Goal: Task Accomplishment & Management: Manage account settings

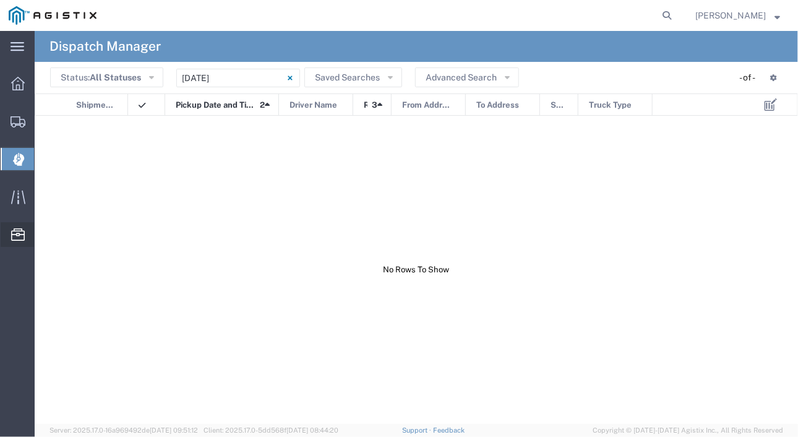
click at [0, 0] on span "Drivers" at bounding box center [0, 0] width 0 height 0
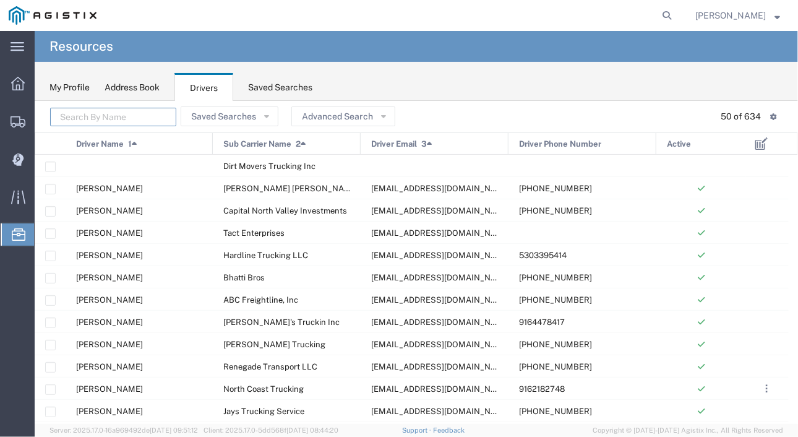
click at [101, 109] on input "text" at bounding box center [113, 117] width 126 height 19
type input "danel"
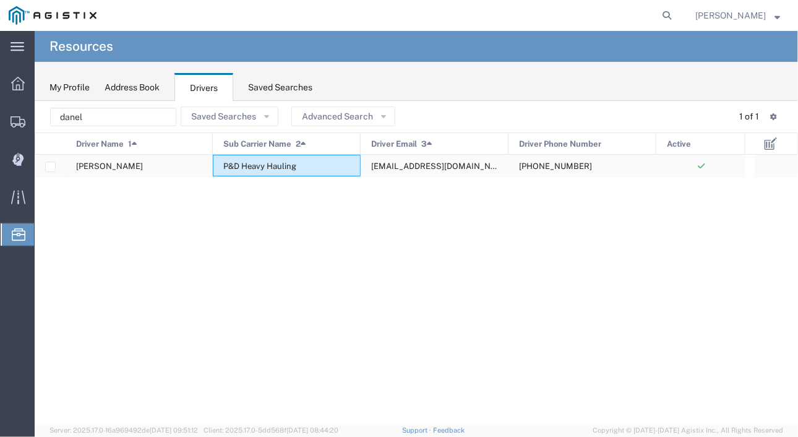
drag, startPoint x: 299, startPoint y: 171, endPoint x: 247, endPoint y: 169, distance: 51.4
click at [247, 169] on div "P&D Heavy Hauling" at bounding box center [287, 166] width 148 height 22
drag, startPoint x: 299, startPoint y: 165, endPoint x: 241, endPoint y: 165, distance: 58.1
click at [241, 165] on div "P&D Heavy Hauling" at bounding box center [287, 166] width 148 height 22
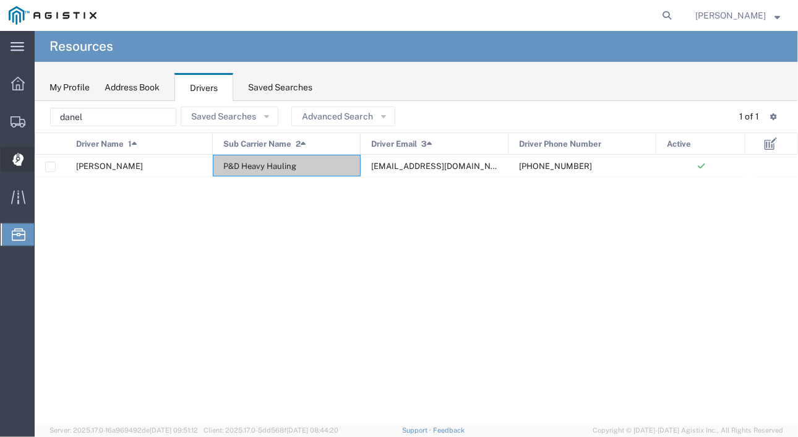
click at [6, 148] on div at bounding box center [18, 159] width 35 height 25
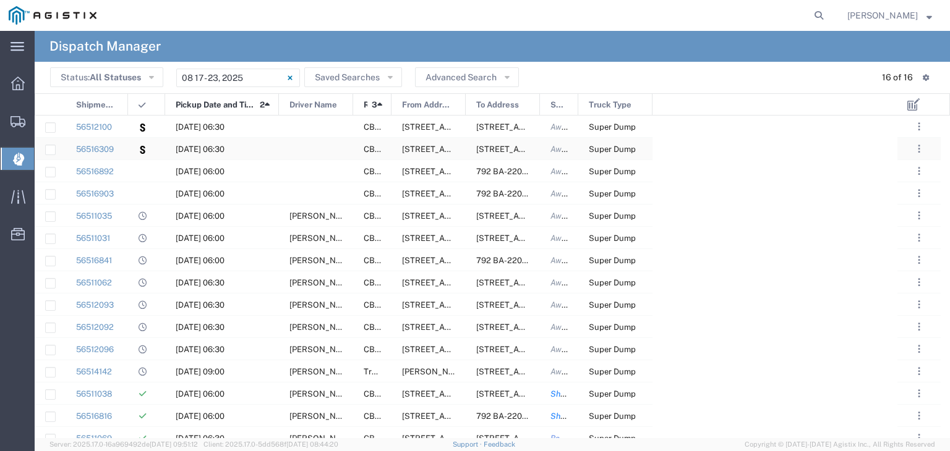
click at [306, 152] on div at bounding box center [316, 149] width 74 height 22
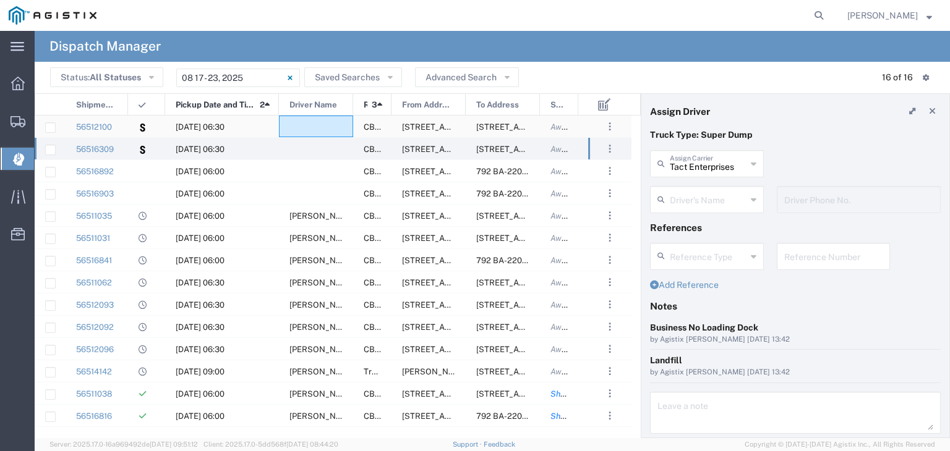
click at [307, 122] on div at bounding box center [316, 127] width 74 height 22
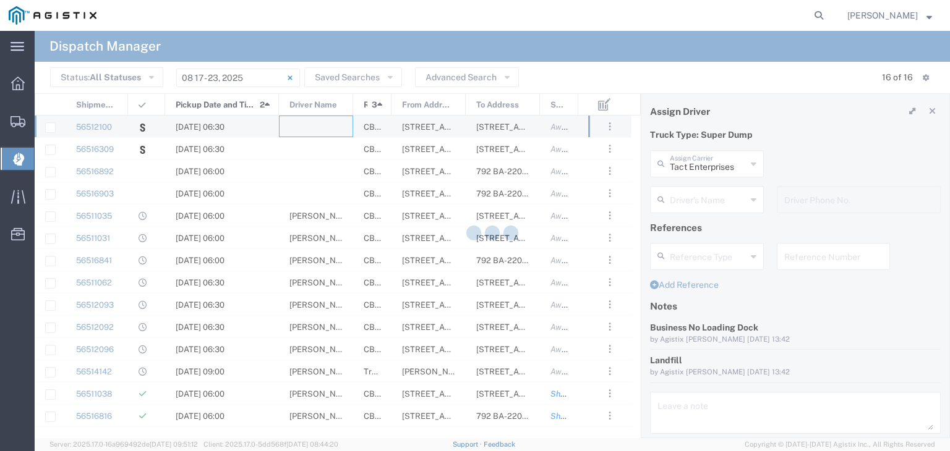
type input "P&D Heavy Hauling"
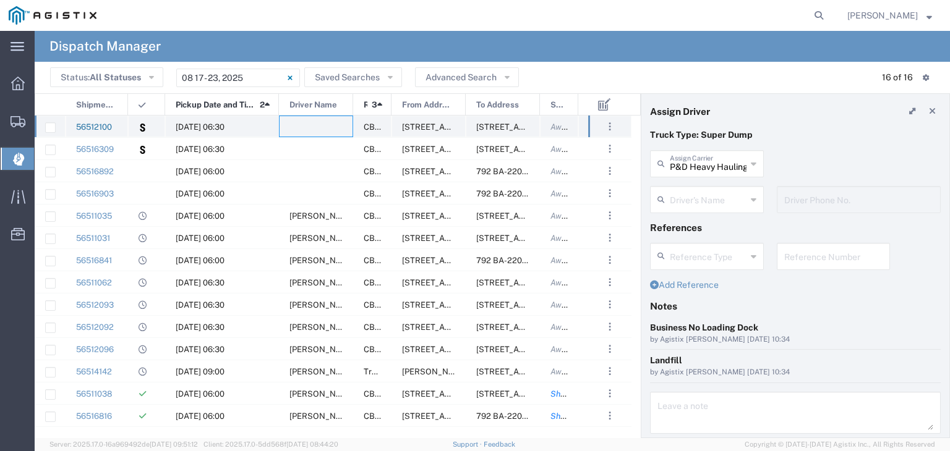
click at [92, 127] on link "56512100" at bounding box center [94, 126] width 36 height 9
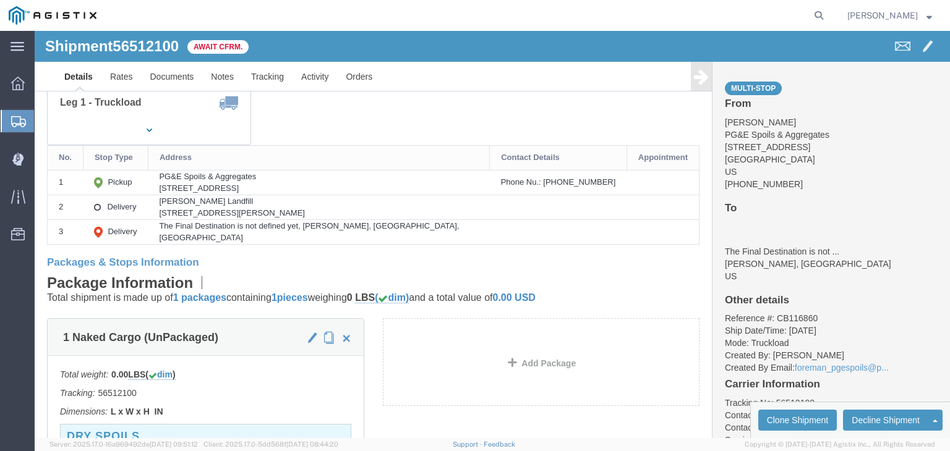
scroll to position [371, 0]
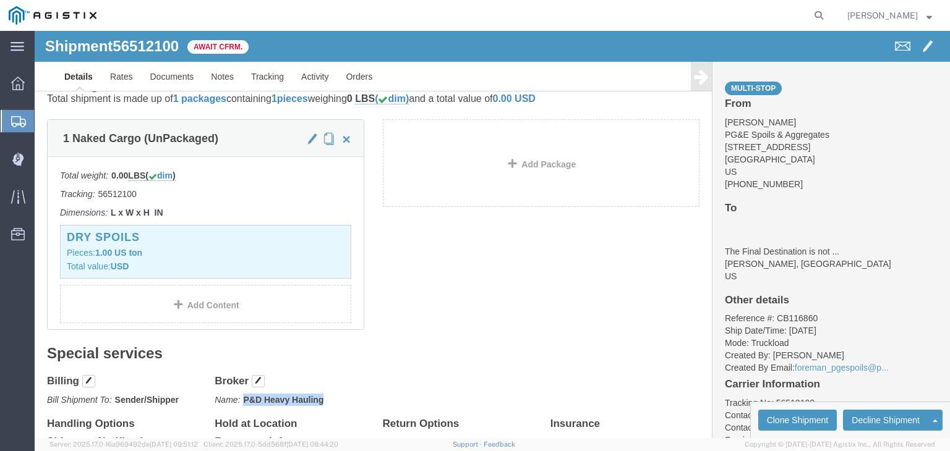
drag, startPoint x: 287, startPoint y: 370, endPoint x: 203, endPoint y: 363, distance: 83.8
click div "Broker Name: P&D Heavy Hauling Add Broker Edit Brokers Broker Vendor Name Selec…"
copy b "P&D Heavy Hauling"
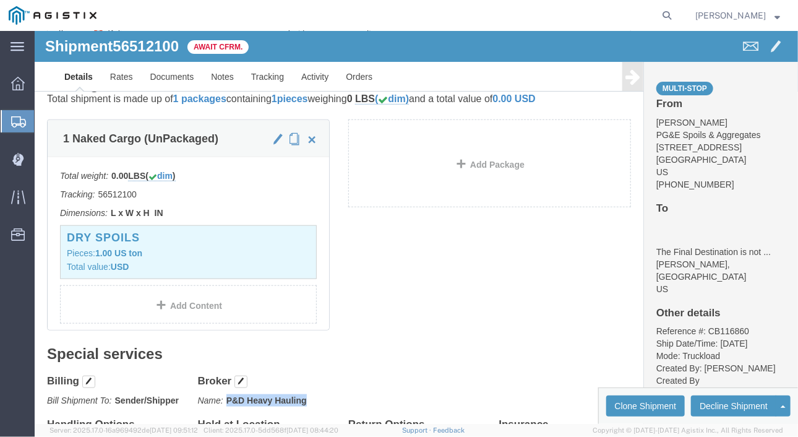
click div "Billing Bill Shipment To: Sender/Shipper Edit Billing Cost Center Select Buyer …"
click div "Broker Name: P&D Heavy Hauling Add Broker Edit Brokers Broker Vendor Name Selec…"
drag, startPoint x: 272, startPoint y: 367, endPoint x: 190, endPoint y: 366, distance: 81.6
click div "Broker Name: P&D Heavy Hauling Add Broker Edit Brokers Broker Vendor Name Selec…"
copy b "P&D Heavy Hauling"
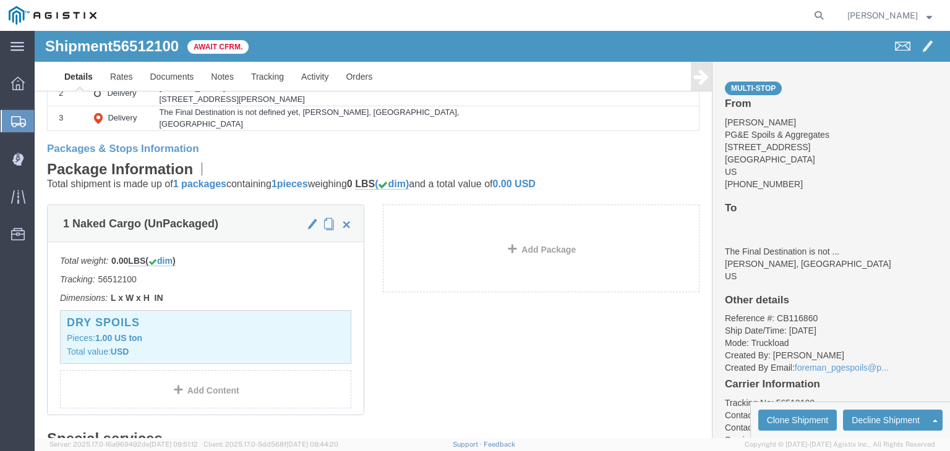
scroll to position [0, 0]
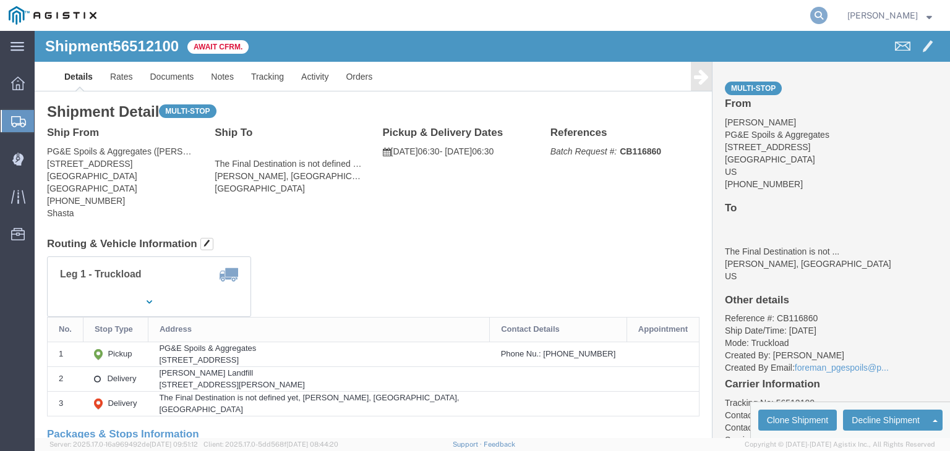
click at [797, 14] on icon at bounding box center [818, 15] width 17 height 17
type input "56375391"
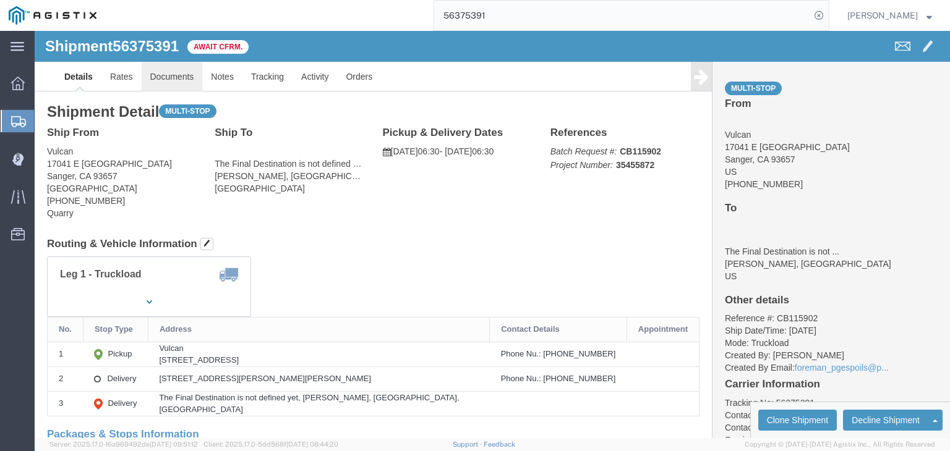
click link "Documents"
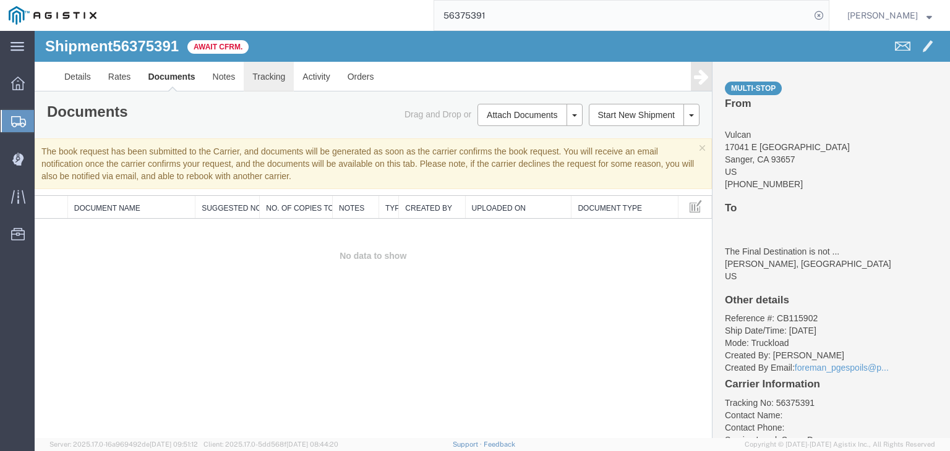
click at [270, 72] on link "Tracking" at bounding box center [269, 77] width 50 height 30
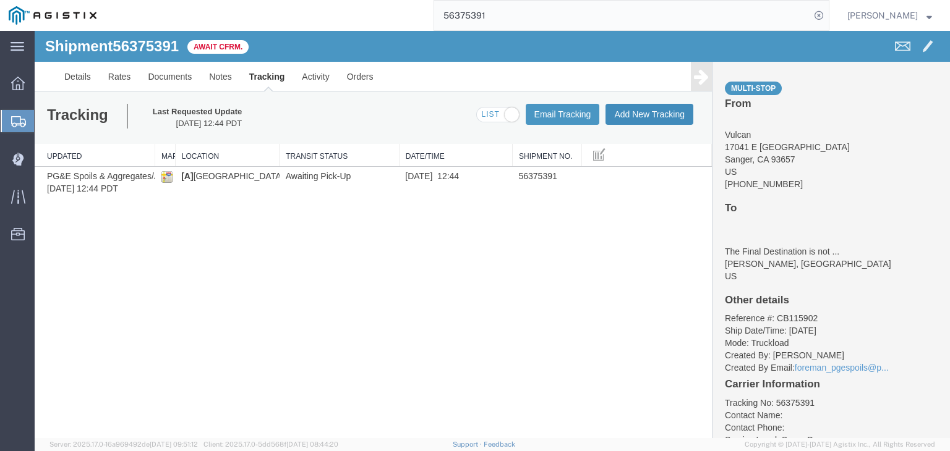
click at [630, 108] on button "Add New Tracking" at bounding box center [649, 114] width 88 height 21
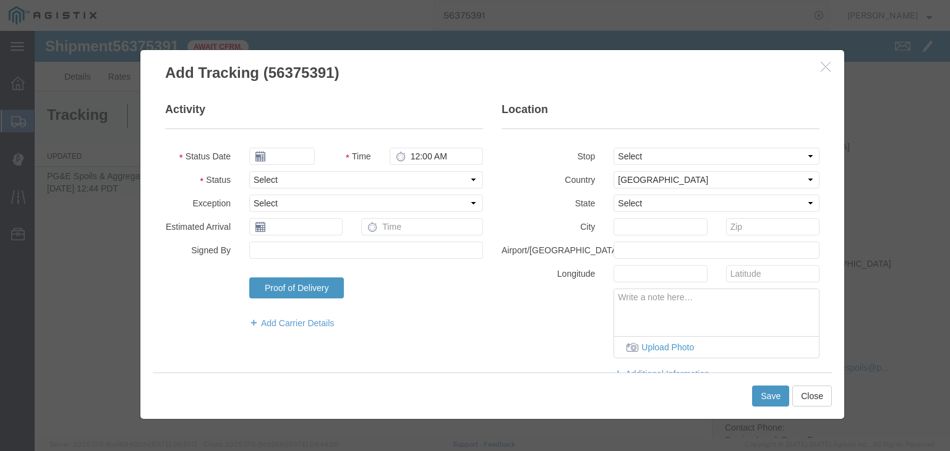
type input "08/18/2025"
type input "1:00 PM"
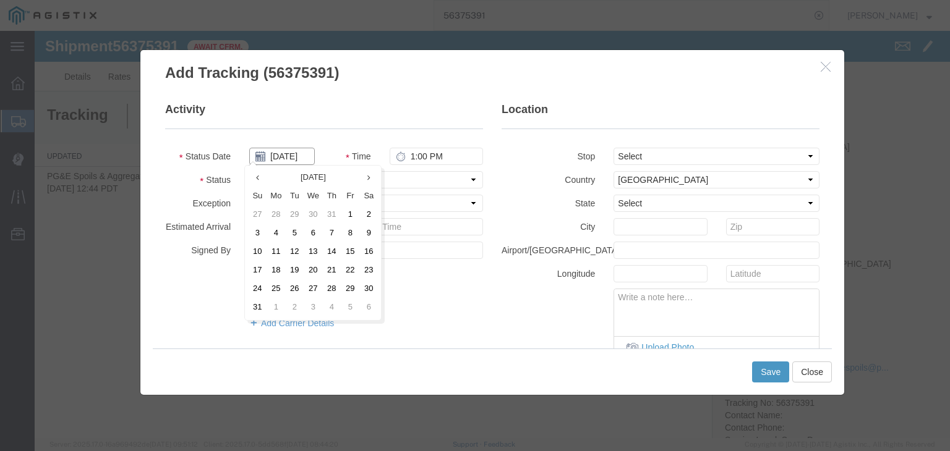
click at [277, 160] on input "08/18/2025" at bounding box center [282, 156] width 66 height 17
click at [275, 233] on td "4" at bounding box center [276, 234] width 19 height 19
type input "08/04/2025"
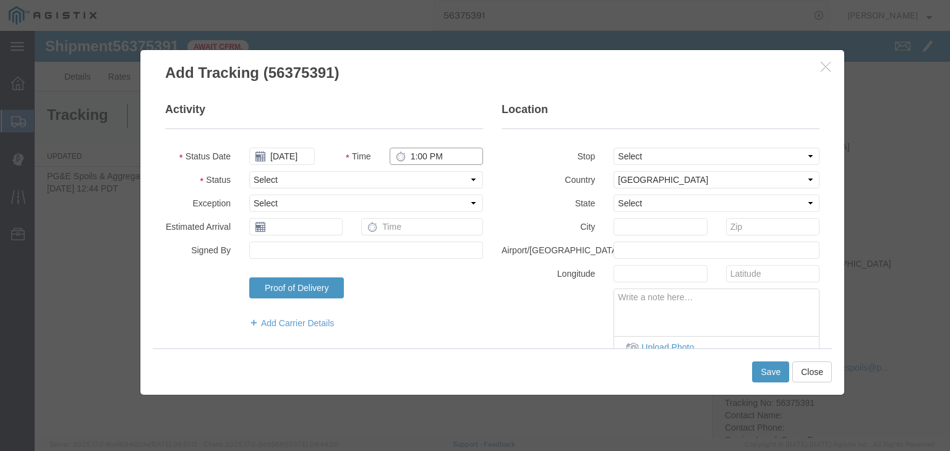
click at [428, 162] on input "1:00 PM" at bounding box center [436, 156] width 93 height 17
type input "6:30 AM"
click at [345, 182] on select "Select Arrival Notice Available Arrival Notice Imported Arrive at Delivery Loca…" at bounding box center [366, 179] width 234 height 17
select select "ARVPULOC"
click at [249, 171] on select "Select Arrival Notice Available Arrival Notice Imported Arrive at Delivery Loca…" at bounding box center [366, 179] width 234 height 17
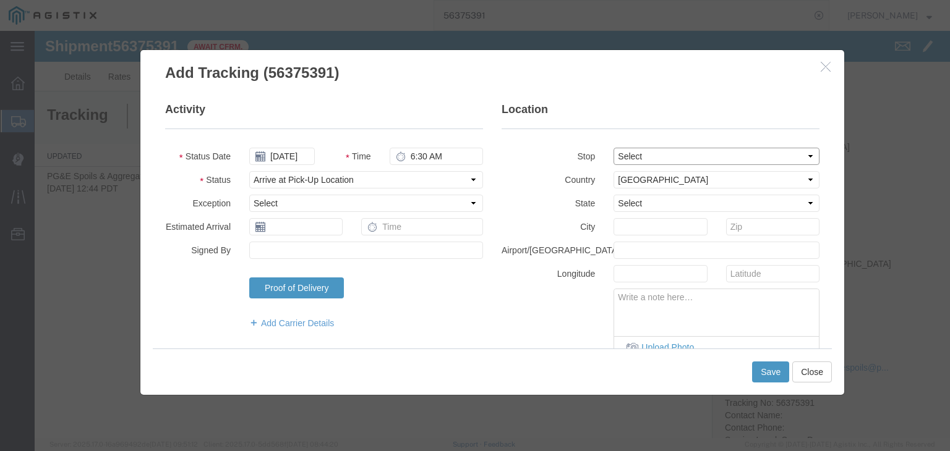
drag, startPoint x: 641, startPoint y: 152, endPoint x: 643, endPoint y: 158, distance: 6.5
click at [641, 152] on select "Select From: 17041 E Kings Canyon, Sanger, CA, 93657, US Stop 2: 3930 De Wolf A…" at bounding box center [717, 156] width 206 height 17
select select "{"pickupDeliveryInfoId": "122034401","pickupOrDelivery": "P","stopNum": "1","lo…"
click at [614, 148] on select "Select From: 17041 E Kings Canyon, Sanger, CA, 93657, US Stop 2: 3930 De Wolf A…" at bounding box center [717, 156] width 206 height 17
select select "CA"
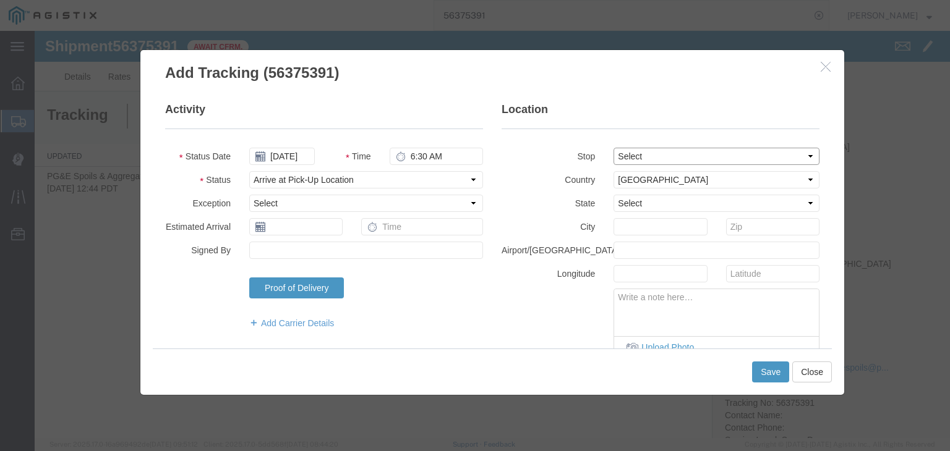
type input "Sanger"
click at [772, 374] on button "Save" at bounding box center [770, 372] width 37 height 21
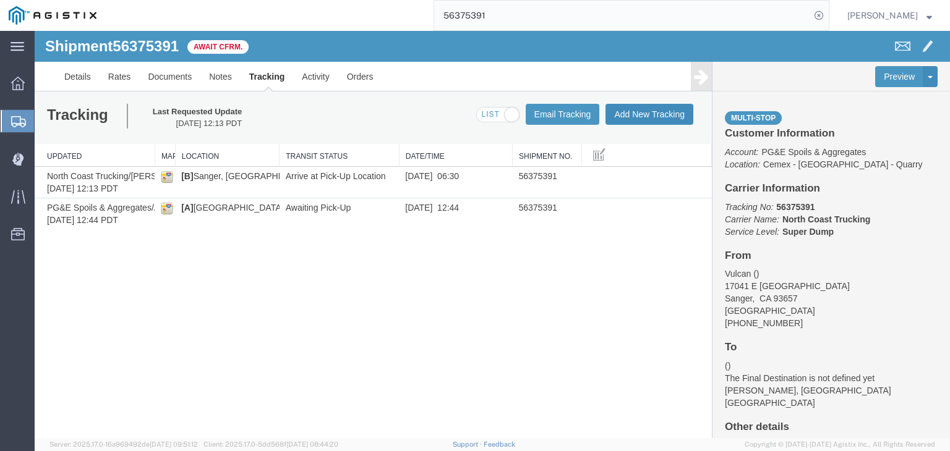
click at [642, 120] on button "Add New Tracking" at bounding box center [649, 114] width 88 height 21
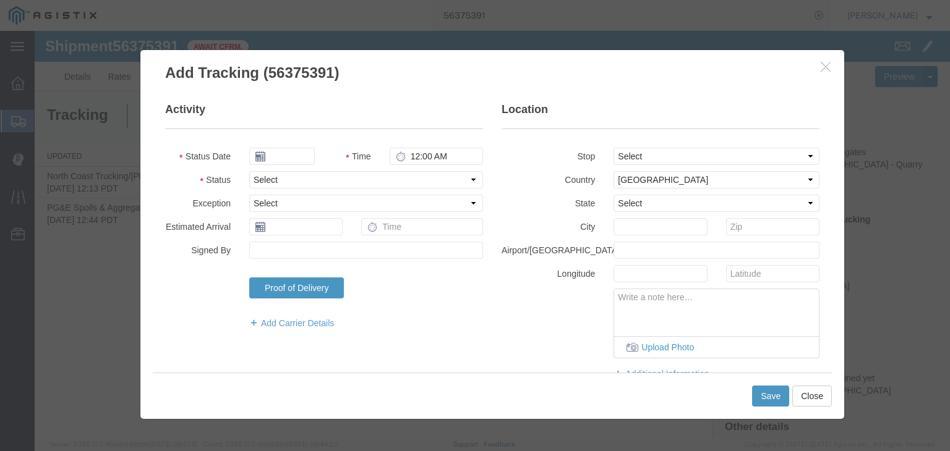
type input "08/18/2025"
type input "1:00 PM"
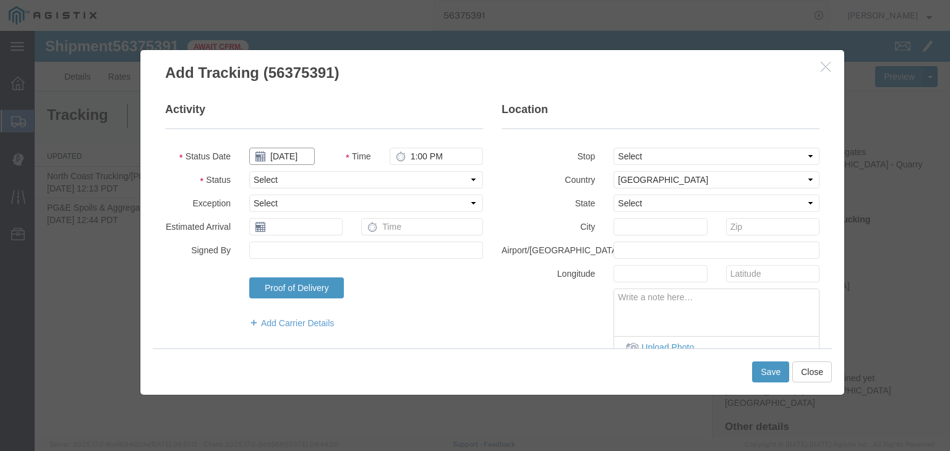
click at [285, 154] on input "08/18/2025" at bounding box center [282, 156] width 66 height 17
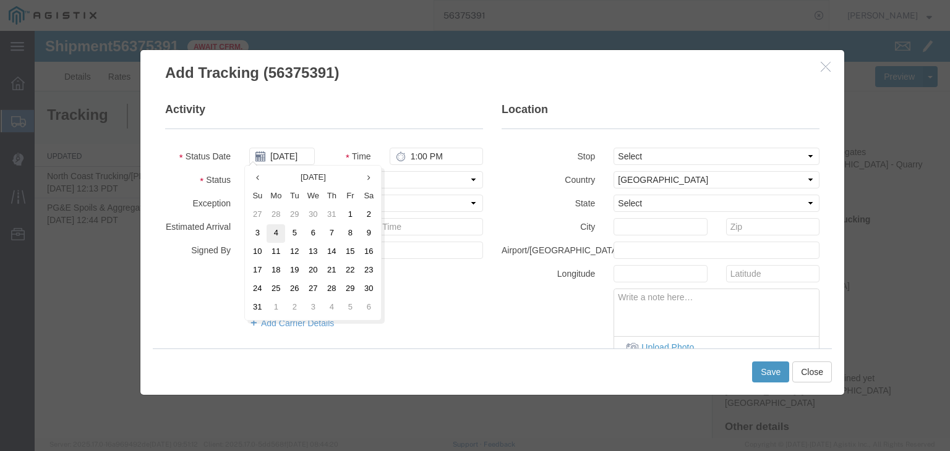
click at [280, 229] on td "4" at bounding box center [276, 234] width 19 height 19
type input "08/04/2025"
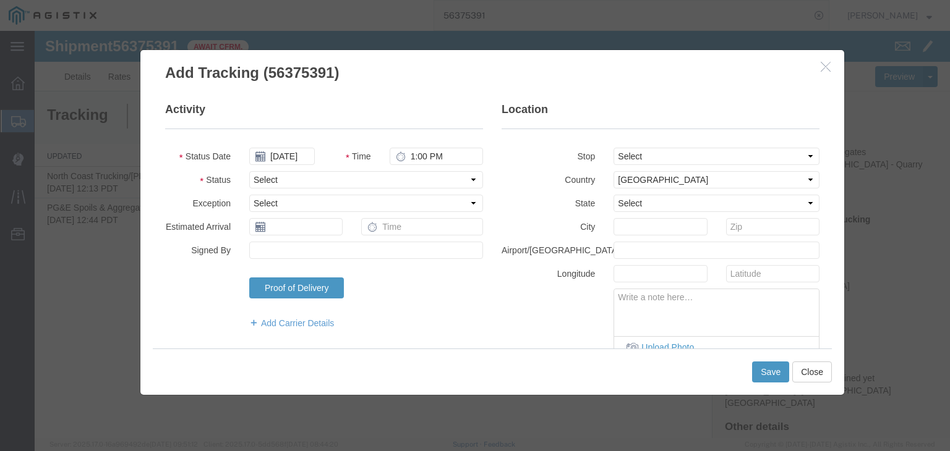
click at [383, 134] on fieldset "Activity Status Date 08/04/2025 Time 1:00 PM Status Select Arrival Notice Avail…" at bounding box center [324, 222] width 318 height 240
click at [410, 156] on input "1:00 PM" at bounding box center [436, 156] width 93 height 17
type input "7:02 AM"
drag, startPoint x: 392, startPoint y: 177, endPoint x: 383, endPoint y: 187, distance: 13.1
click at [392, 177] on select "Select Arrival Notice Available Arrival Notice Imported Arrive at Delivery Loca…" at bounding box center [366, 179] width 234 height 17
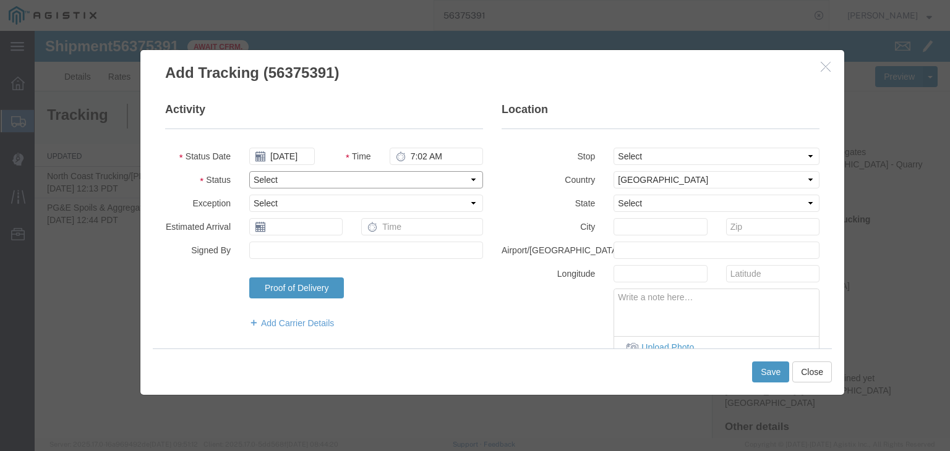
select select "DPTPULOC"
click at [249, 171] on select "Select Arrival Notice Available Arrival Notice Imported Arrive at Delivery Loca…" at bounding box center [366, 179] width 234 height 17
drag, startPoint x: 636, startPoint y: 139, endPoint x: 638, endPoint y: 149, distance: 10.1
click at [636, 142] on fieldset "Location Stop Select From: 17041 E Kings Canyon, Sanger, CA, 93657, US Stop 2: …" at bounding box center [661, 247] width 318 height 291
click at [641, 158] on select "Select From: 17041 E Kings Canyon, Sanger, CA, 93657, US Stop 2: 3930 De Wolf A…" at bounding box center [717, 156] width 206 height 17
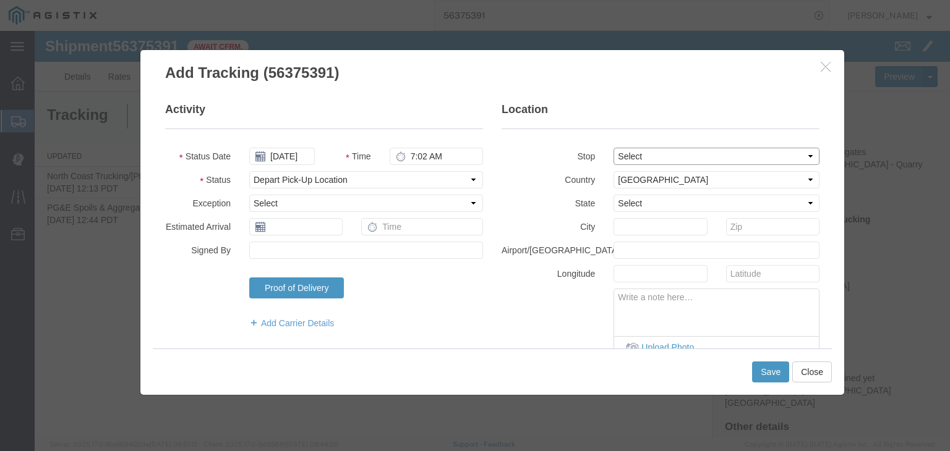
select select "{"pickupDeliveryInfoId": "122034401","pickupOrDelivery": "P","stopNum": "1","lo…"
click at [614, 148] on select "Select From: 17041 E Kings Canyon, Sanger, CA, 93657, US Stop 2: 3930 De Wolf A…" at bounding box center [717, 156] width 206 height 17
select select "CA"
type input "Sanger"
click at [763, 367] on button "Save" at bounding box center [770, 372] width 37 height 21
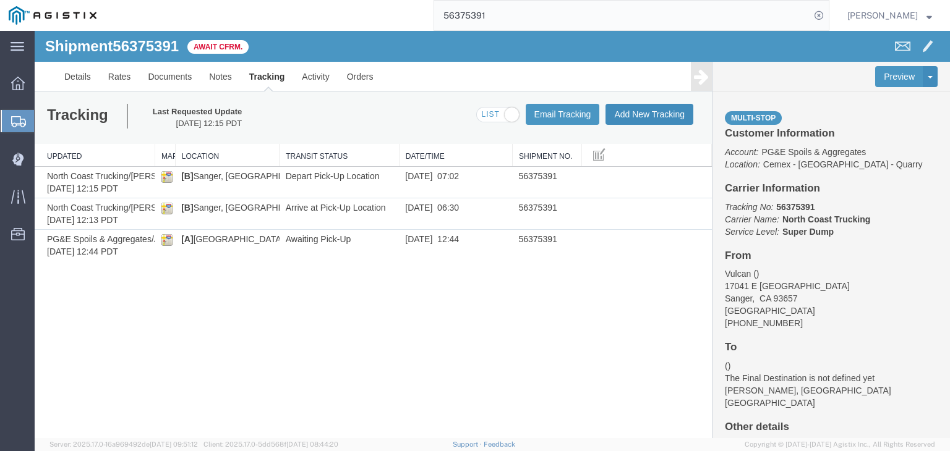
click at [621, 111] on button "Add New Tracking" at bounding box center [649, 114] width 88 height 21
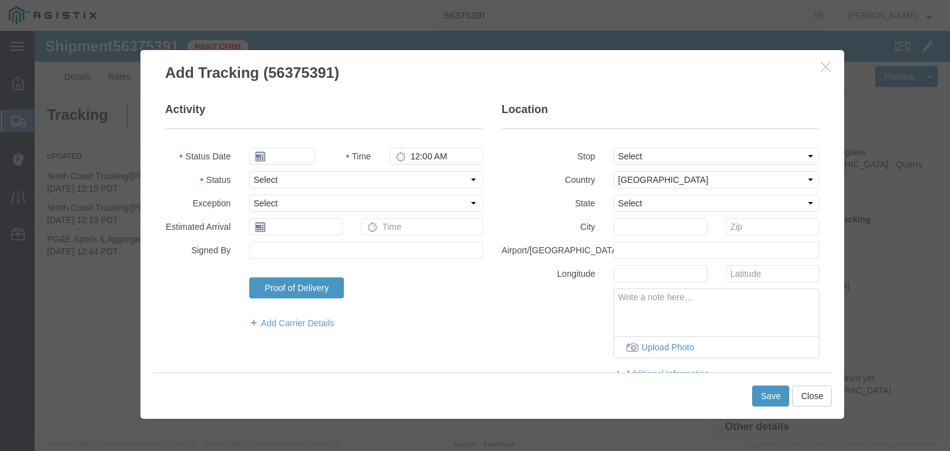
type input "08/18/2025"
type input "1:00 PM"
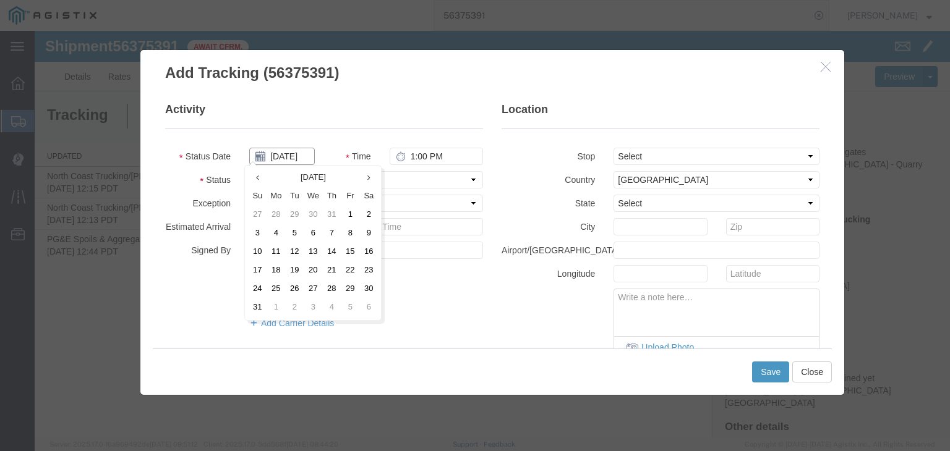
click at [307, 152] on input "08/18/2025" at bounding box center [282, 156] width 66 height 17
click at [284, 233] on td "4" at bounding box center [276, 234] width 19 height 19
type input "08/04/2025"
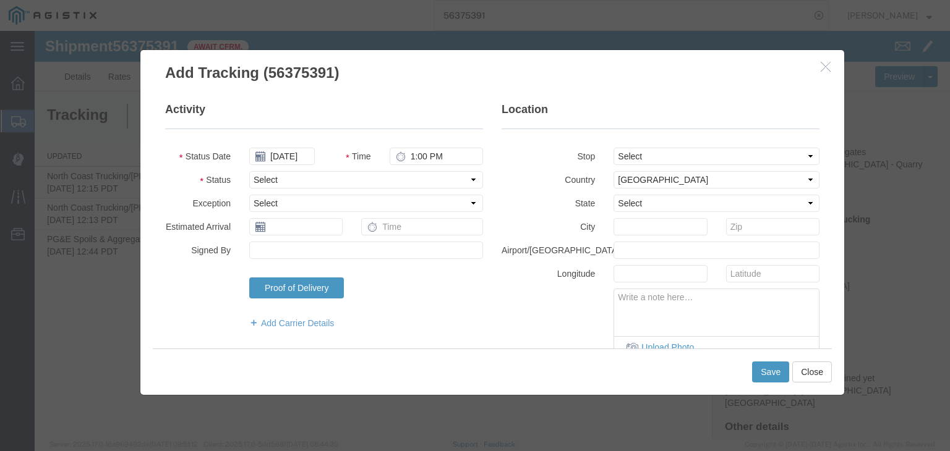
click at [448, 146] on fieldset "Activity Status Date 08/04/2025 Time 1:00 PM Status Select Arrival Notice Avail…" at bounding box center [324, 222] width 318 height 240
click at [423, 159] on input "1:00 PM" at bounding box center [436, 156] width 93 height 17
type input "7:26 AM"
click at [319, 177] on select "Select Arrival Notice Available Arrival Notice Imported Arrive at Delivery Loca…" at bounding box center [366, 179] width 234 height 17
select select "ARVDLVLOC"
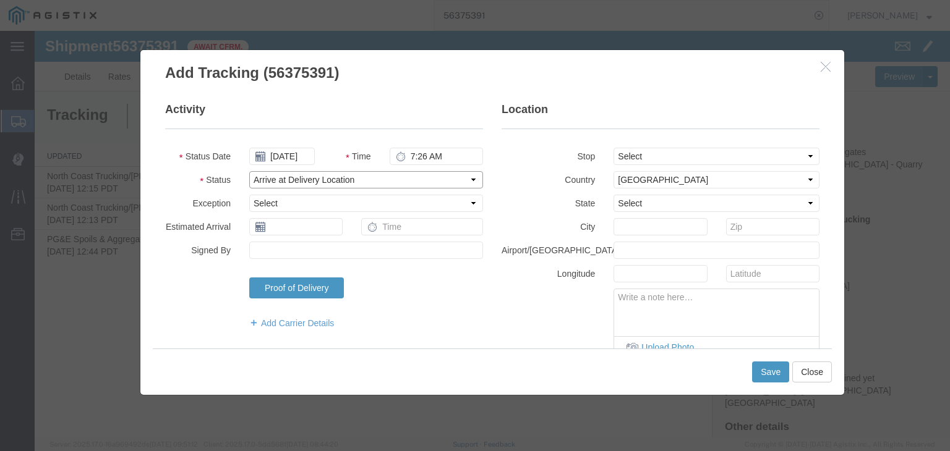
click at [249, 171] on select "Select Arrival Notice Available Arrival Notice Imported Arrive at Delivery Loca…" at bounding box center [366, 179] width 234 height 17
click at [631, 153] on select "Select From: 17041 E Kings Canyon, Sanger, CA, 93657, US Stop 2: 3930 De Wolf A…" at bounding box center [717, 156] width 206 height 17
select select "{"pickupDeliveryInfoId": "122034402","pickupOrDelivery": "D","stopNum": "2","lo…"
click at [614, 148] on select "Select From: 17041 E Kings Canyon, Sanger, CA, 93657, US Stop 2: 3930 De Wolf A…" at bounding box center [717, 156] width 206 height 17
select select "CA"
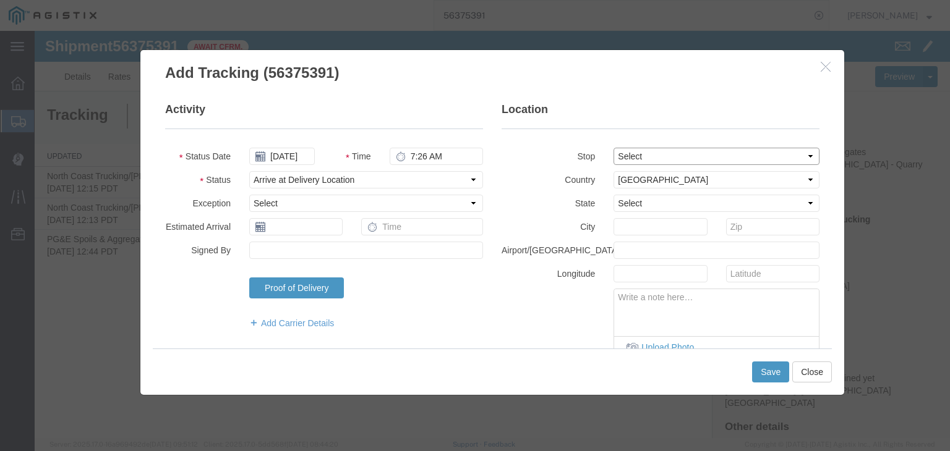
type input "Sangar"
click at [766, 374] on button "Save" at bounding box center [770, 372] width 37 height 21
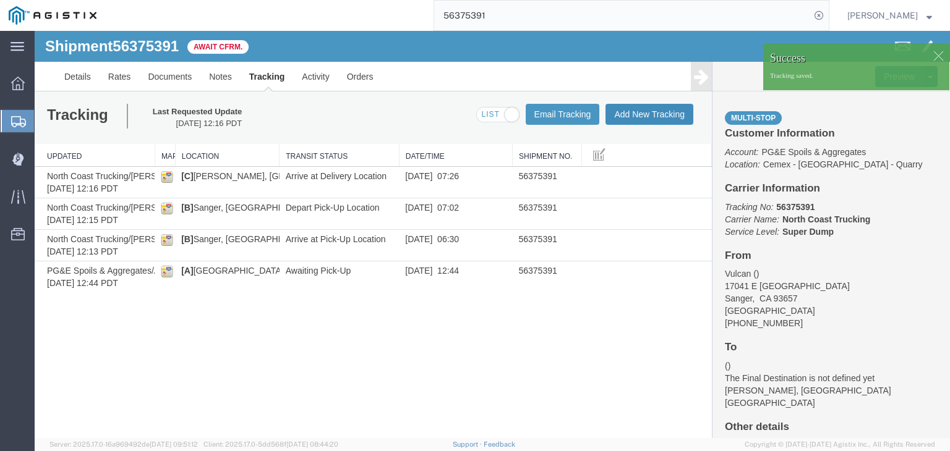
click at [651, 113] on button "Add New Tracking" at bounding box center [649, 114] width 88 height 21
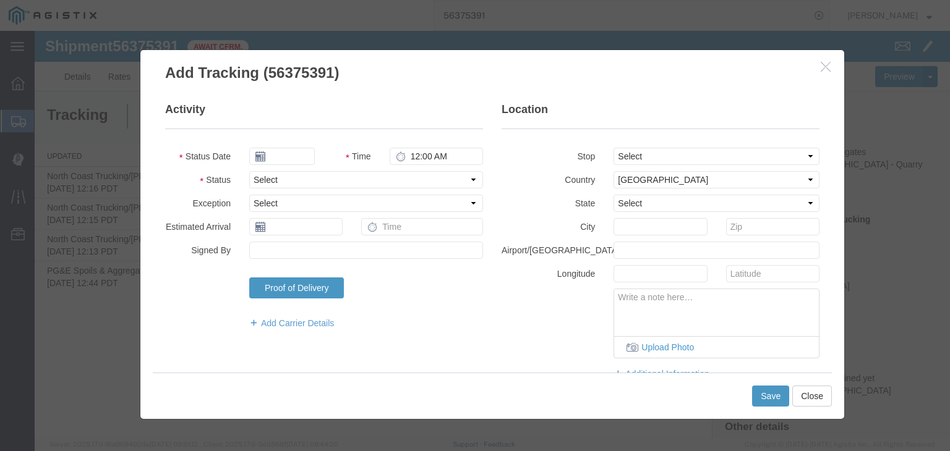
type input "08/18/2025"
type input "1:00 PM"
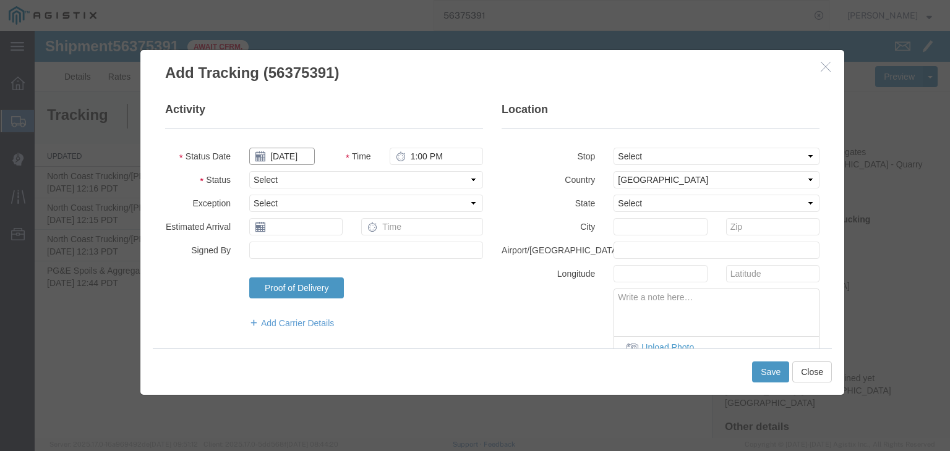
click at [278, 152] on input "08/18/2025" at bounding box center [282, 156] width 66 height 17
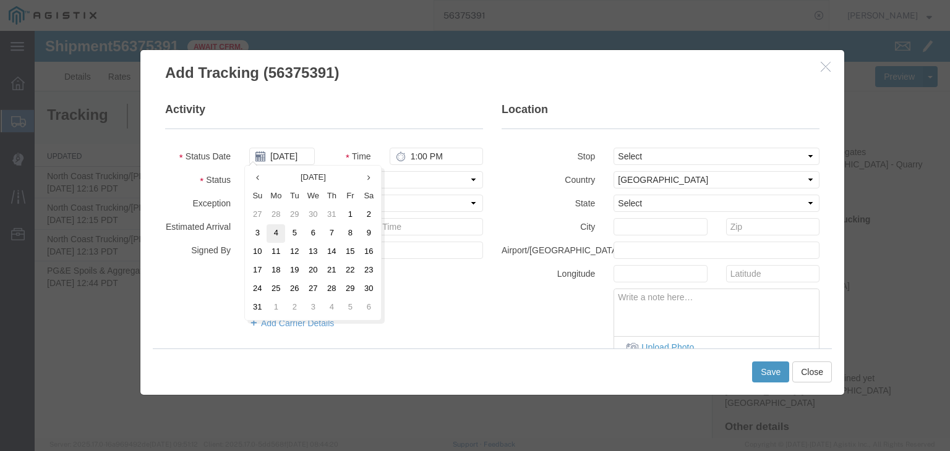
click at [276, 233] on td "4" at bounding box center [276, 234] width 19 height 19
type input "08/04/2025"
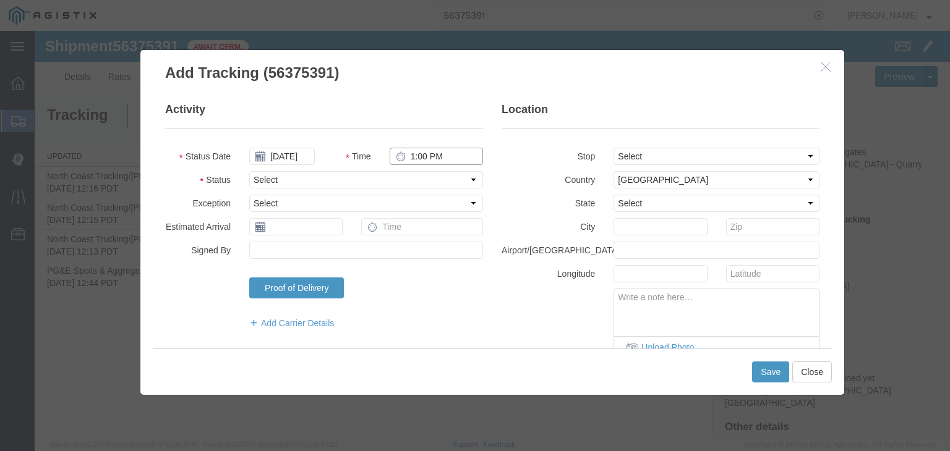
click at [411, 164] on input "1:00 PM" at bounding box center [436, 156] width 93 height 17
type input "2:30 PM"
drag, startPoint x: 384, startPoint y: 177, endPoint x: 380, endPoint y: 187, distance: 10.8
click at [384, 177] on select "Select Arrival Notice Available Arrival Notice Imported Arrive at Delivery Loca…" at bounding box center [366, 179] width 234 height 17
select select "DPTDLVLOC"
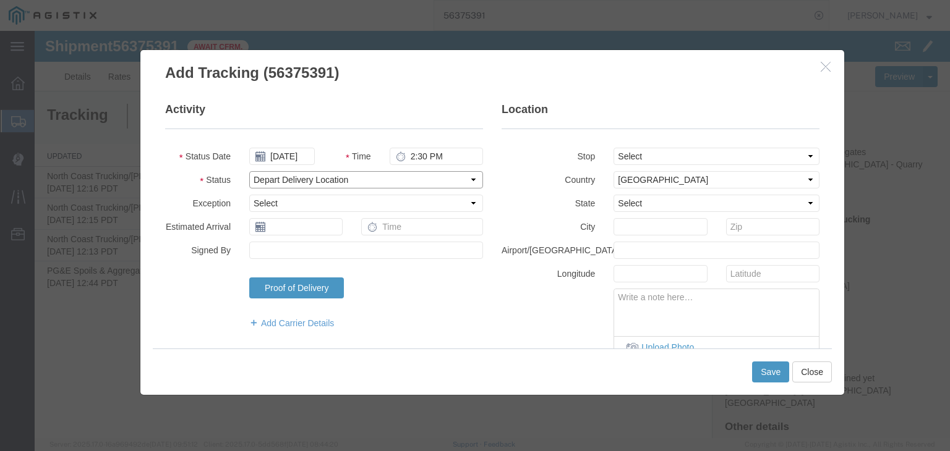
click at [249, 171] on select "Select Arrival Notice Available Arrival Notice Imported Arrive at Delivery Loca…" at bounding box center [366, 179] width 234 height 17
click at [652, 153] on select "Select From: 17041 E Kings Canyon, Sanger, CA, 93657, US Stop 2: 3930 De Wolf A…" at bounding box center [717, 156] width 206 height 17
select select "{"pickupDeliveryInfoId": "122034402","pickupOrDelivery": "D","stopNum": "2","lo…"
click at [614, 148] on select "Select From: 17041 E Kings Canyon, Sanger, CA, 93657, US Stop 2: 3930 De Wolf A…" at bounding box center [717, 156] width 206 height 17
select select "CA"
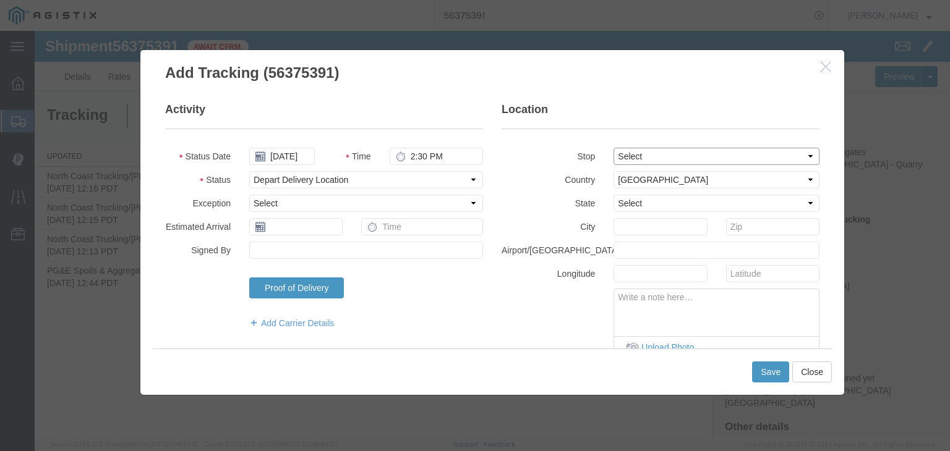
type input "Sangar"
click at [771, 372] on button "Save" at bounding box center [770, 372] width 37 height 21
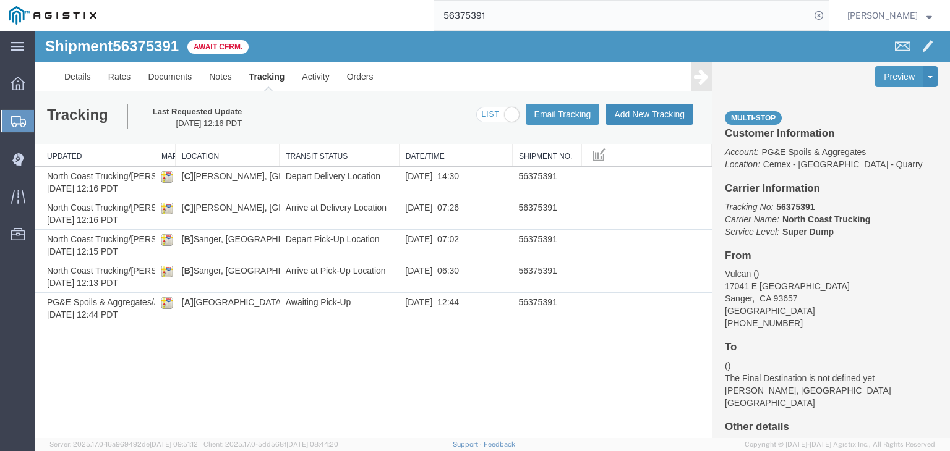
click at [650, 105] on button "Add New Tracking" at bounding box center [649, 114] width 88 height 21
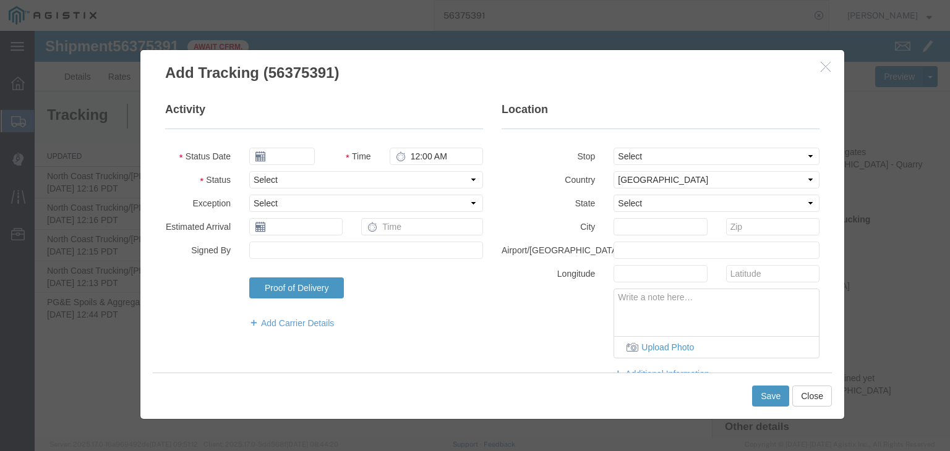
type input "08/18/2025"
type input "1:00 PM"
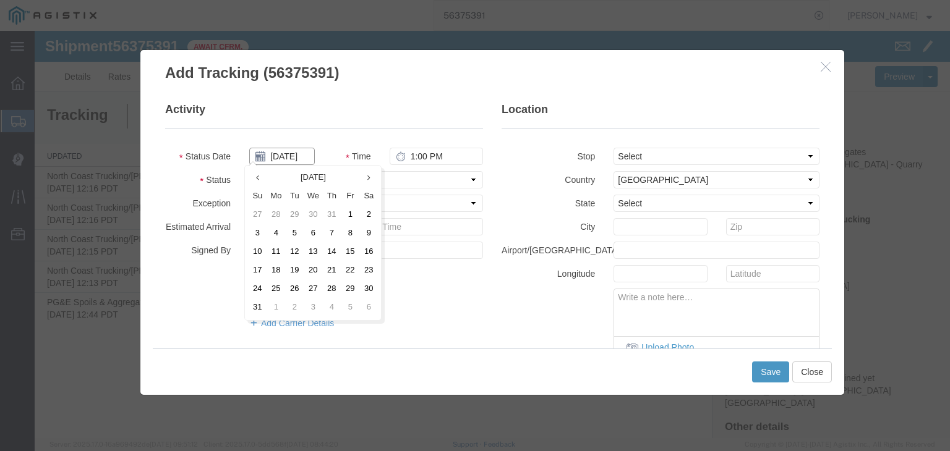
click at [291, 158] on input "08/18/2025" at bounding box center [282, 156] width 66 height 17
click at [276, 231] on td "4" at bounding box center [276, 234] width 19 height 19
type input "08/04/2025"
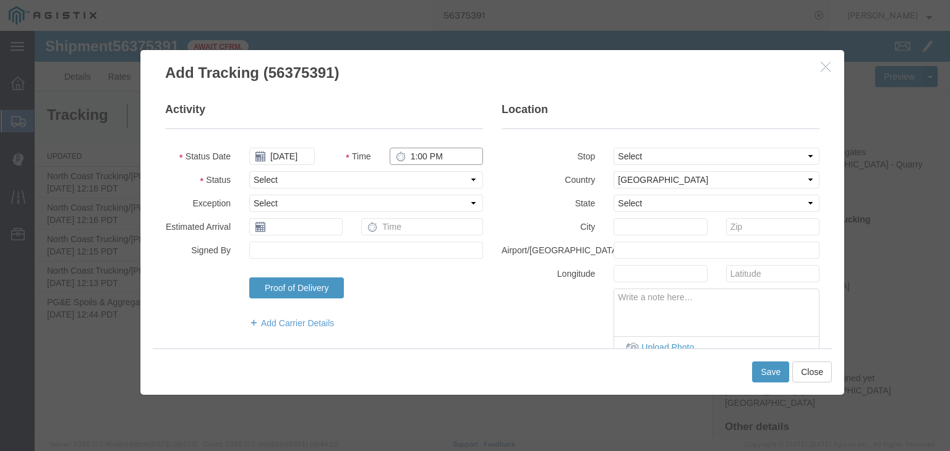
click at [419, 148] on input "1:00 PM" at bounding box center [436, 156] width 93 height 17
type input "2:55 PM"
click at [368, 184] on select "Select Arrival Notice Available Arrival Notice Imported Arrive at Delivery Loca…" at bounding box center [366, 179] width 234 height 17
select select "ARVDLVLOC"
click at [249, 171] on select "Select Arrival Notice Available Arrival Notice Imported Arrive at Delivery Loca…" at bounding box center [366, 179] width 234 height 17
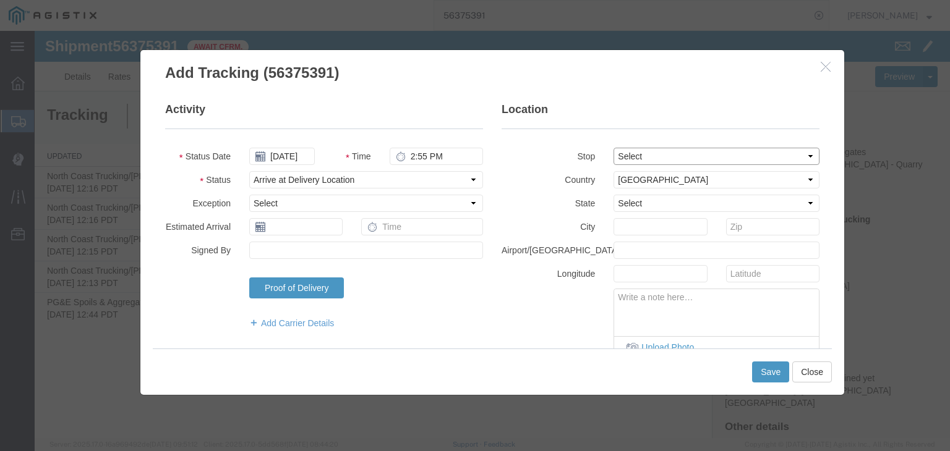
click at [654, 154] on select "Select From: 17041 E Kings Canyon, Sanger, CA, 93657, US Stop 2: 3930 De Wolf A…" at bounding box center [717, 156] width 206 height 17
click at [639, 158] on select "Select From: 17041 E Kings Canyon, Sanger, CA, 93657, US Stop 2: 3930 De Wolf A…" at bounding box center [717, 156] width 206 height 17
drag, startPoint x: 638, startPoint y: 204, endPoint x: 638, endPoint y: 196, distance: 8.0
click at [638, 204] on select "Select Alabama Alaska Arizona Arkansas Armed Forces Americas Armed Forces Europ…" at bounding box center [717, 203] width 206 height 17
select select "CA"
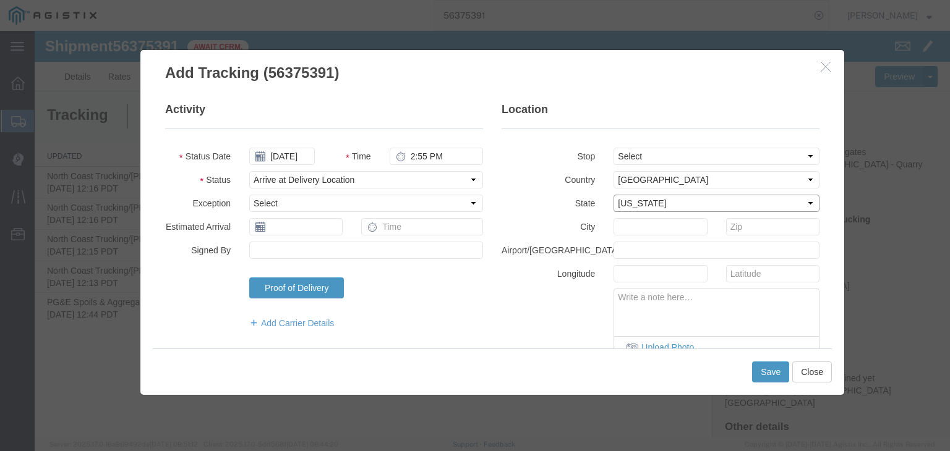
click at [614, 195] on select "Select Alabama Alaska Arizona Arkansas Armed Forces Americas Armed Forces Europ…" at bounding box center [717, 203] width 206 height 17
click at [648, 227] on input "text" at bounding box center [660, 226] width 93 height 17
type input "Clovis"
click at [769, 380] on button "Save" at bounding box center [770, 372] width 37 height 21
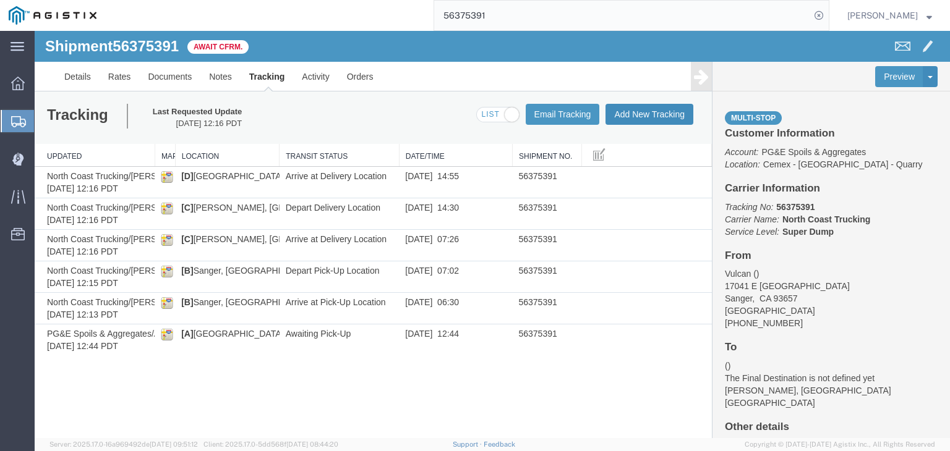
click at [636, 119] on button "Add New Tracking" at bounding box center [649, 114] width 88 height 21
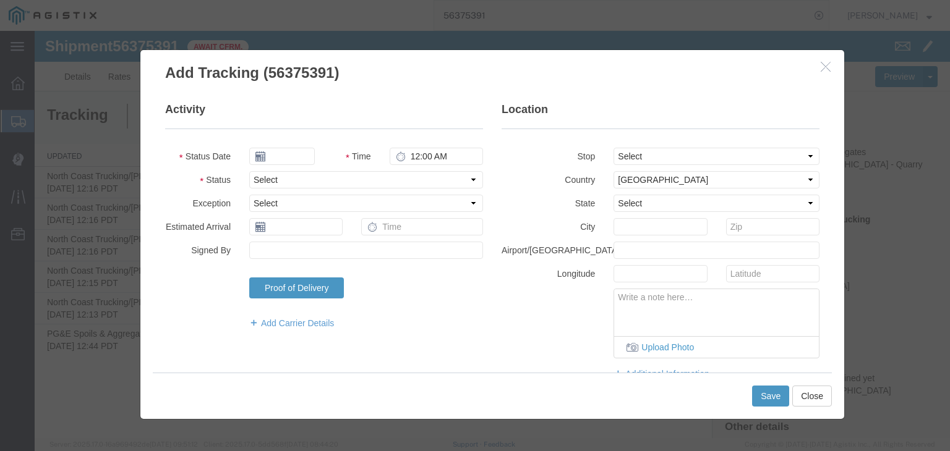
type input "08/18/2025"
type input "1:00 PM"
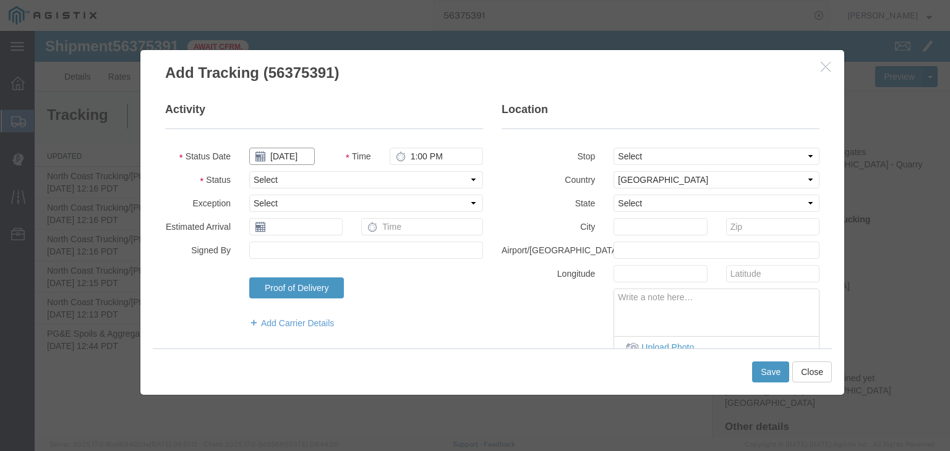
click at [268, 156] on input "08/18/2025" at bounding box center [282, 156] width 66 height 17
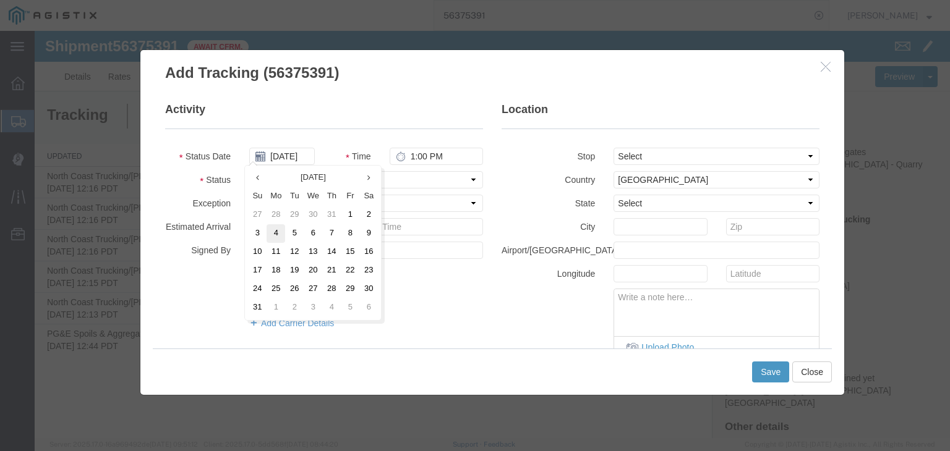
click at [275, 233] on td "4" at bounding box center [276, 234] width 19 height 19
type input "08/04/2025"
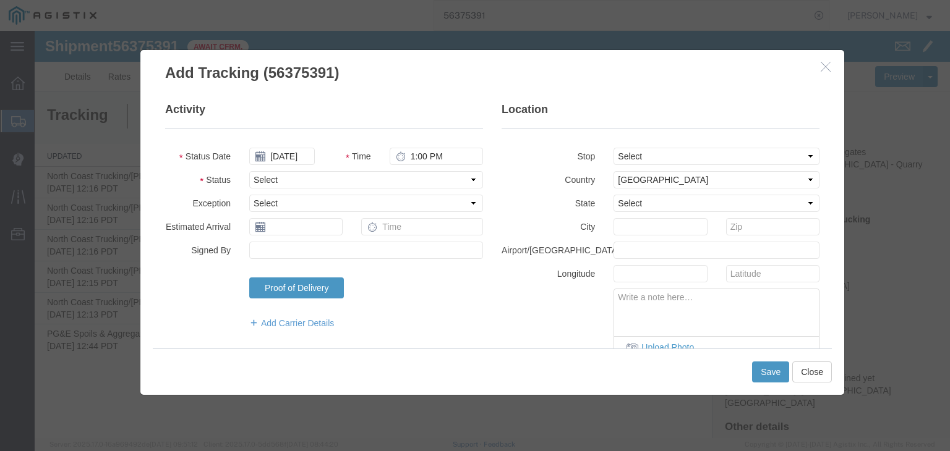
click at [448, 147] on fieldset "Activity Status Date 08/04/2025 Time 1:00 PM Status Select Arrival Notice Avail…" at bounding box center [324, 222] width 318 height 240
click at [404, 158] on input "1:00 PM" at bounding box center [436, 156] width 93 height 17
type input "3:00 PM"
click at [262, 186] on select "Select Arrival Notice Available Arrival Notice Imported Arrive at Delivery Loca…" at bounding box center [366, 179] width 234 height 17
select select "DPTDLVLOC"
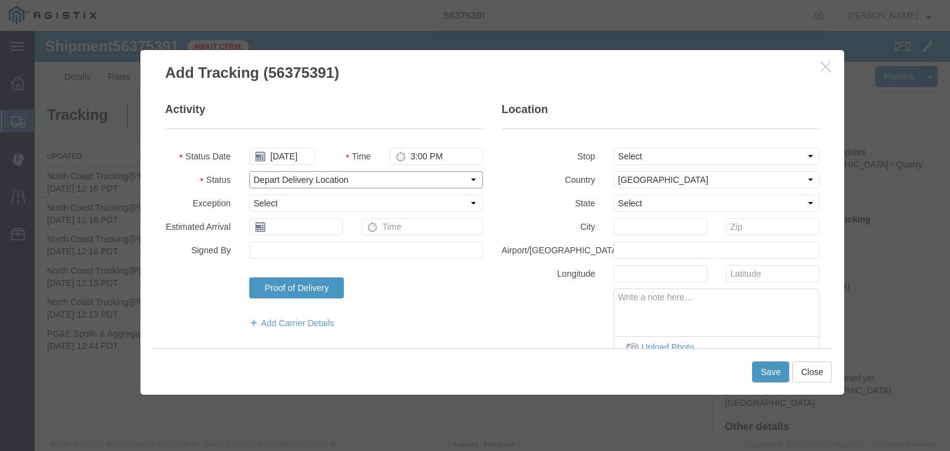
click at [249, 171] on select "Select Arrival Notice Available Arrival Notice Imported Arrive at Delivery Loca…" at bounding box center [366, 179] width 234 height 17
click at [640, 159] on select "Select From: 17041 E Kings Canyon, Sanger, CA, 93657, US Stop 2: 3930 De Wolf A…" at bounding box center [717, 156] width 206 height 17
click at [628, 142] on fieldset "Location Stop Select From: 17041 E Kings Canyon, Sanger, CA, 93657, US Stop 2: …" at bounding box center [661, 247] width 318 height 291
click at [638, 211] on select "Select Alabama Alaska Arizona Arkansas Armed Forces Americas Armed Forces Europ…" at bounding box center [717, 203] width 206 height 17
select select "CA"
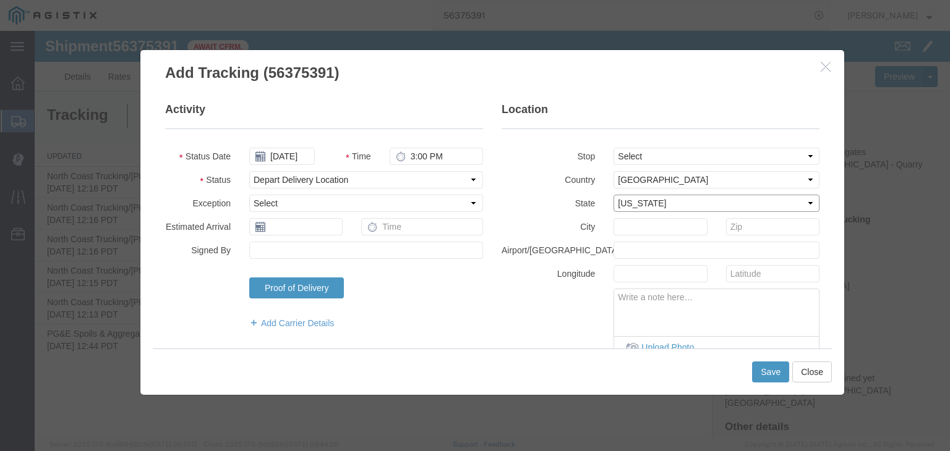
click at [614, 195] on select "Select Alabama Alaska Arizona Arkansas Armed Forces Americas Armed Forces Europ…" at bounding box center [717, 203] width 206 height 17
click at [641, 223] on input "text" at bounding box center [660, 226] width 93 height 17
type input "Clovis"
click at [767, 377] on button "Save" at bounding box center [770, 372] width 37 height 21
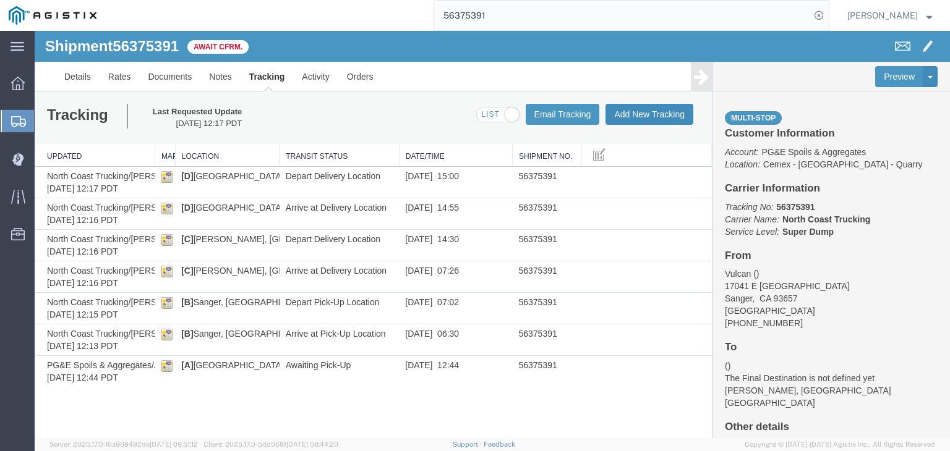
click at [636, 114] on button "Add New Tracking" at bounding box center [649, 114] width 88 height 21
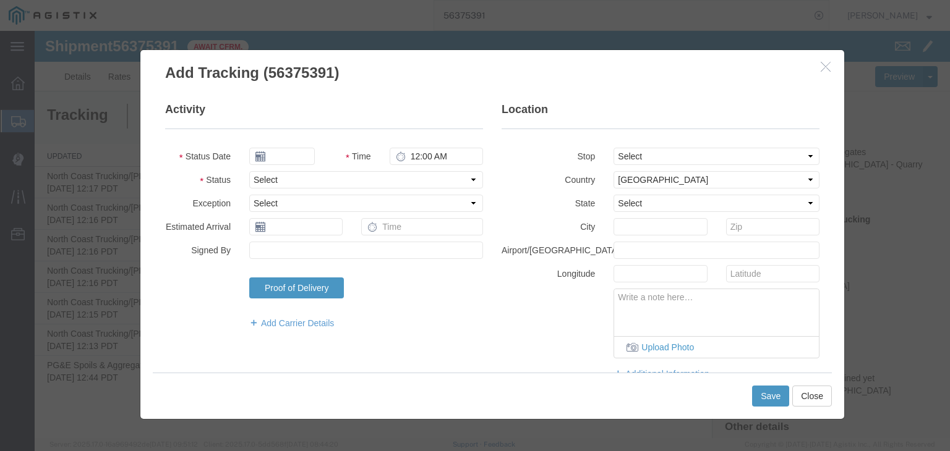
type input "08/18/2025"
type input "1:00 PM"
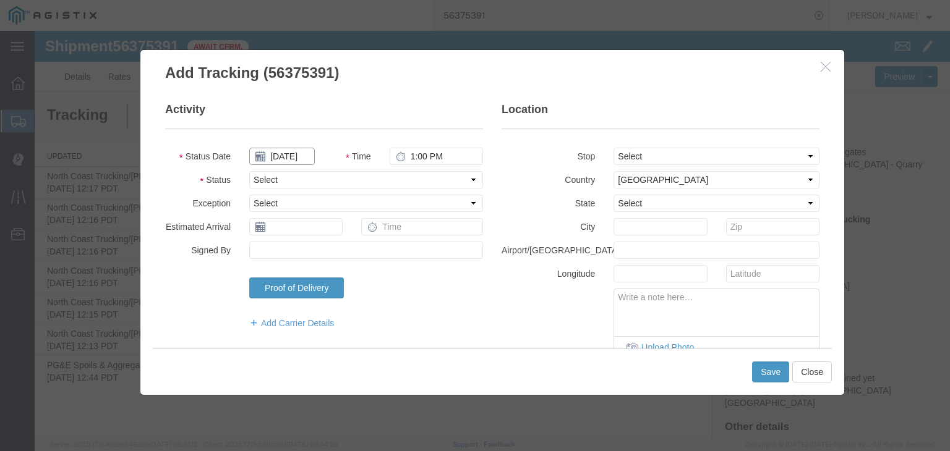
click at [281, 161] on input "08/18/2025" at bounding box center [282, 156] width 66 height 17
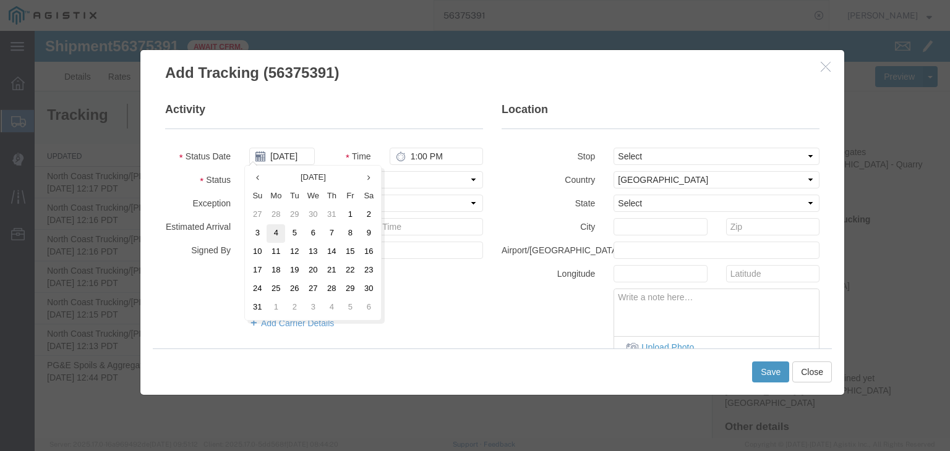
click at [277, 233] on td "4" at bounding box center [276, 234] width 19 height 19
type input "08/04/2025"
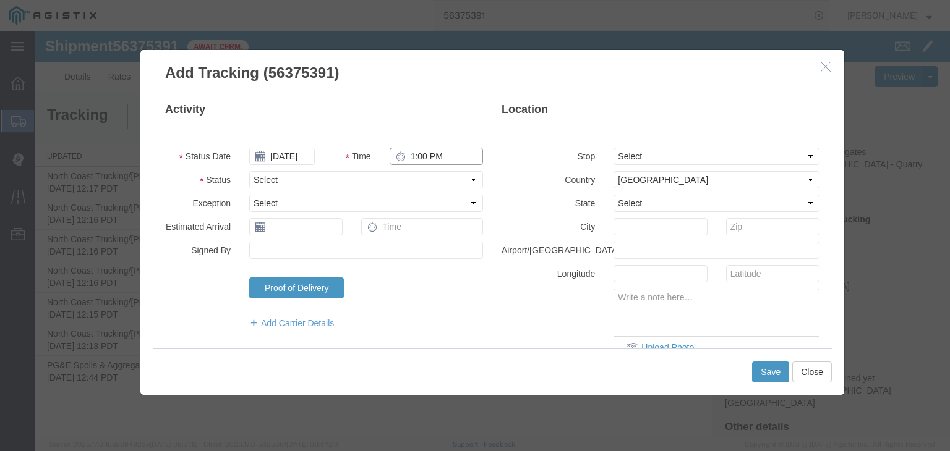
click at [468, 161] on input "1:00 PM" at bounding box center [436, 156] width 93 height 17
type input "3:00 PM"
drag, startPoint x: 395, startPoint y: 182, endPoint x: 390, endPoint y: 188, distance: 7.4
click at [395, 182] on select "Select Arrival Notice Available Arrival Notice Imported Arrive at Delivery Loca…" at bounding box center [366, 179] width 234 height 17
select select "BREAKSTART"
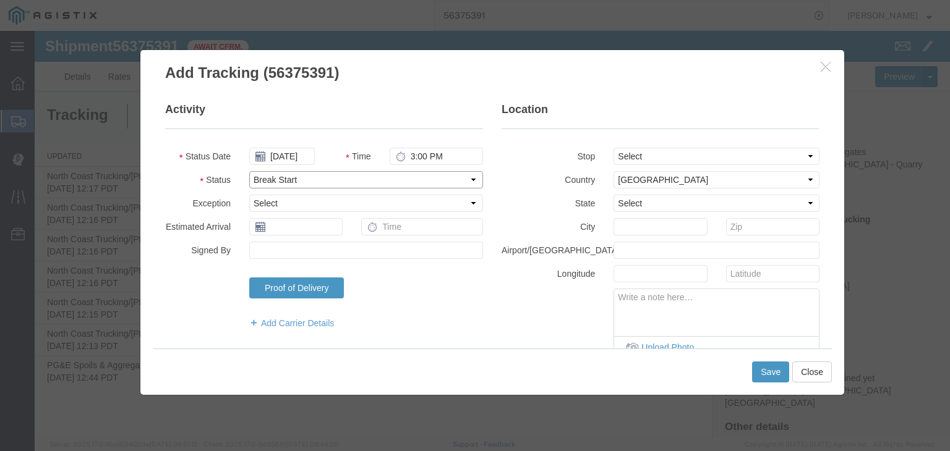
click at [249, 171] on select "Select Arrival Notice Available Arrival Notice Imported Arrive at Delivery Loca…" at bounding box center [366, 179] width 234 height 17
click at [759, 369] on button "Save" at bounding box center [770, 372] width 37 height 21
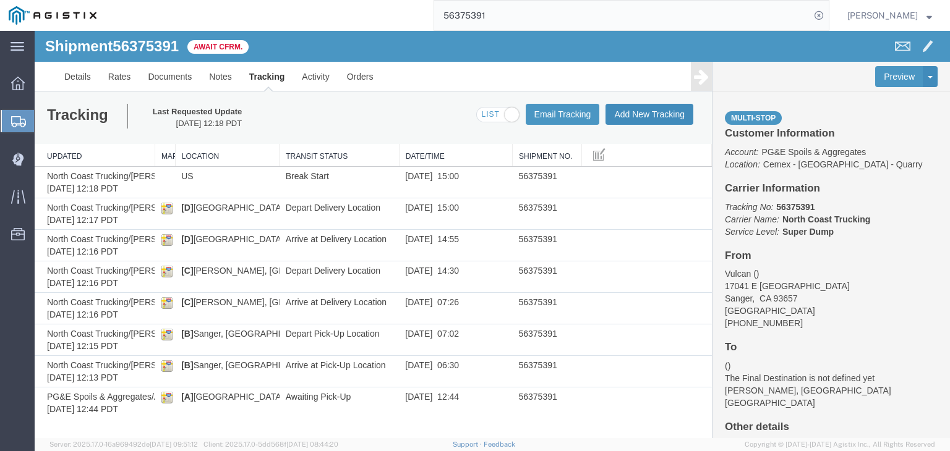
click at [626, 113] on button "Add New Tracking" at bounding box center [649, 114] width 88 height 21
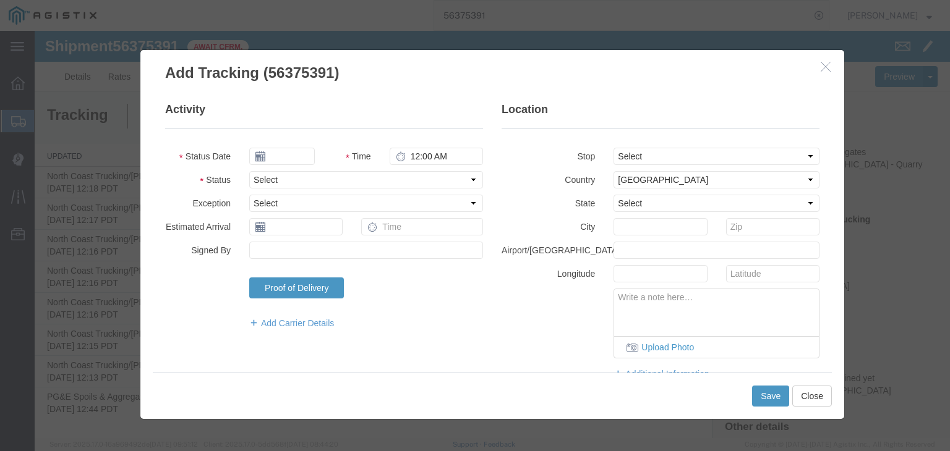
type input "08/18/2025"
type input "1:00 PM"
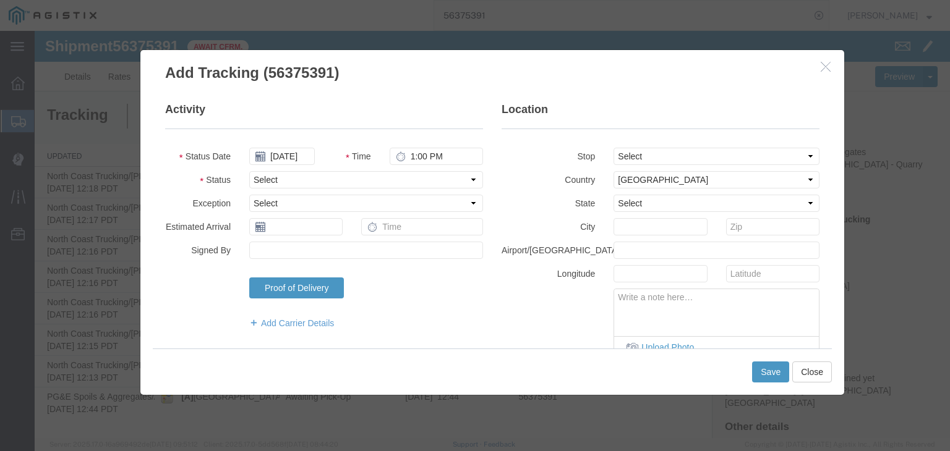
click at [291, 145] on fieldset "Activity Status Date 08/18/2025 Time 1:00 PM Status Select Arrival Notice Avail…" at bounding box center [324, 222] width 318 height 240
click at [296, 159] on input "08/18/2025" at bounding box center [282, 156] width 66 height 17
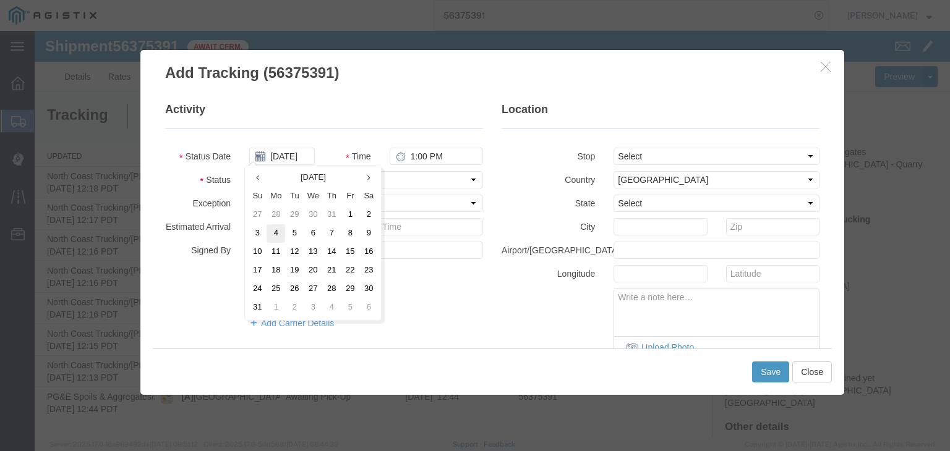
click at [274, 228] on td "4" at bounding box center [276, 234] width 19 height 19
type input "08/04/2025"
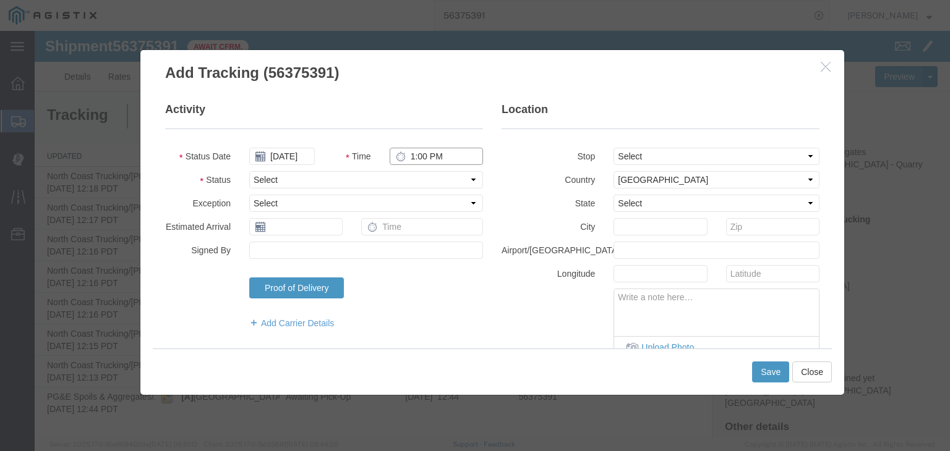
click at [437, 152] on input "1:00 PM" at bounding box center [436, 156] width 93 height 17
type input "3:30 PM"
click at [345, 181] on select "Select Arrival Notice Available Arrival Notice Imported Arrive at Delivery Loca…" at bounding box center [366, 179] width 234 height 17
select select "BREAKSTOP"
click at [249, 171] on select "Select Arrival Notice Available Arrival Notice Imported Arrive at Delivery Loca…" at bounding box center [366, 179] width 234 height 17
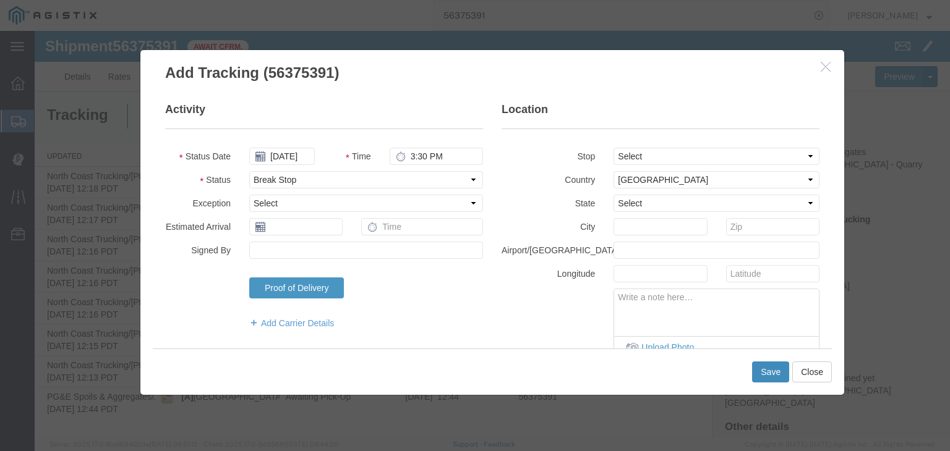
click at [772, 373] on button "Save" at bounding box center [770, 372] width 37 height 21
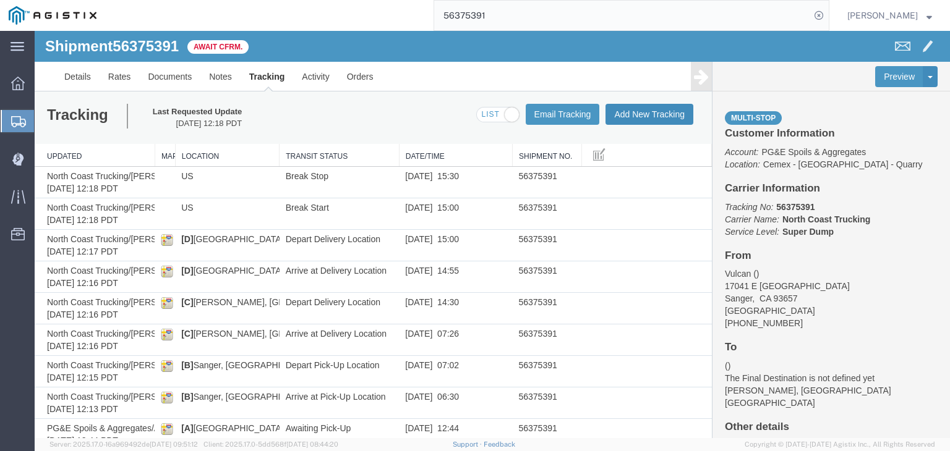
click at [641, 104] on button "Add New Tracking" at bounding box center [649, 114] width 88 height 21
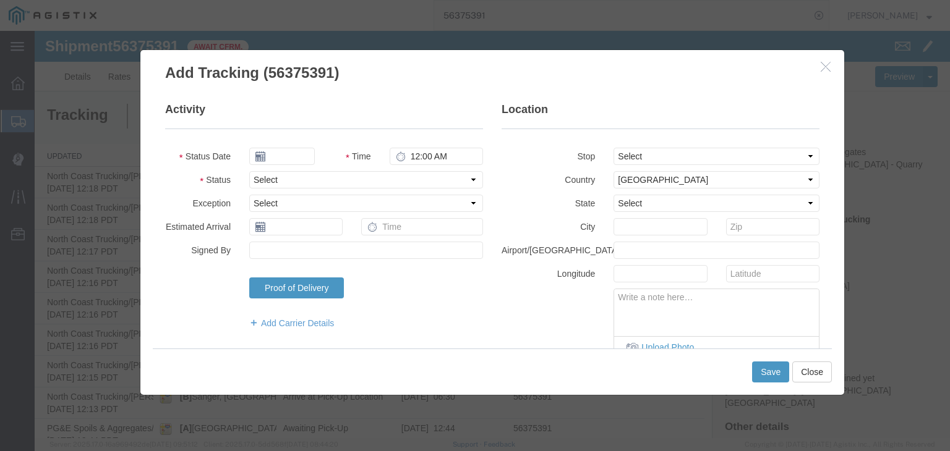
type input "08/18/2025"
type input "1:00 PM"
click at [695, 151] on select "Select From: 17041 E Kings Canyon, Sanger, CA, 93657, US Stop 2: 3930 De Wolf A…" at bounding box center [717, 156] width 206 height 17
click at [797, 69] on icon "button" at bounding box center [826, 66] width 10 height 11
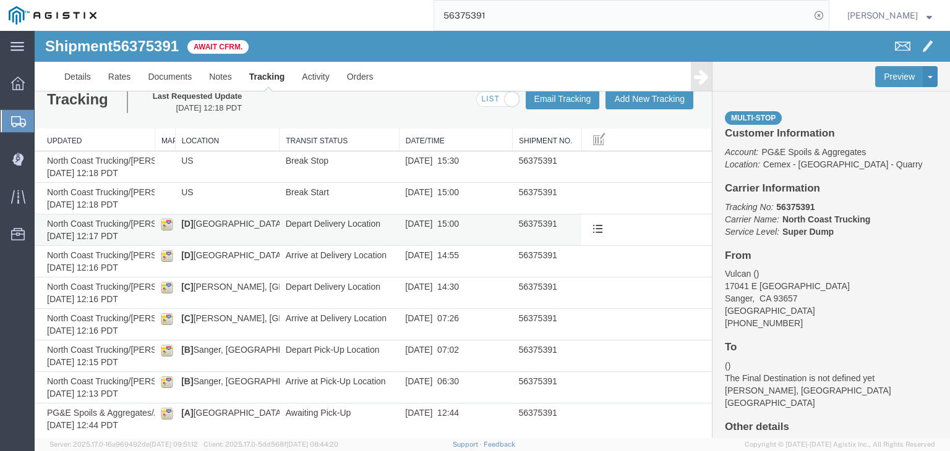
scroll to position [24, 0]
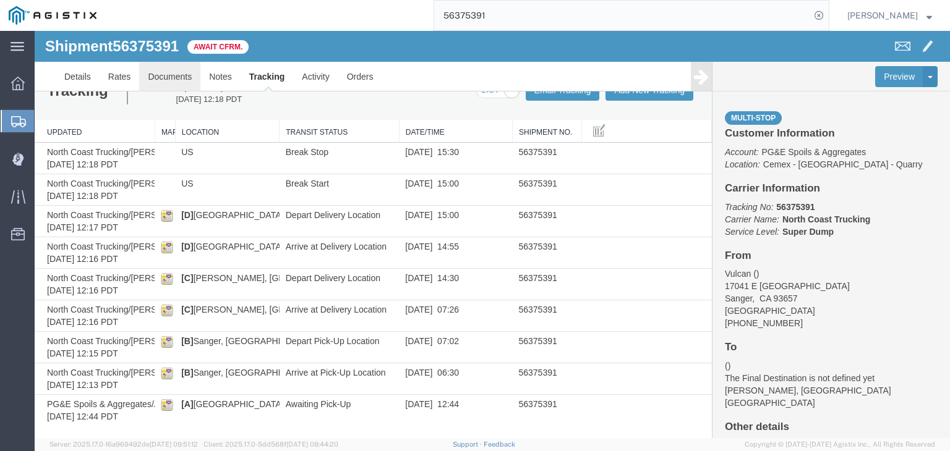
click at [168, 78] on link "Documents" at bounding box center [169, 77] width 61 height 30
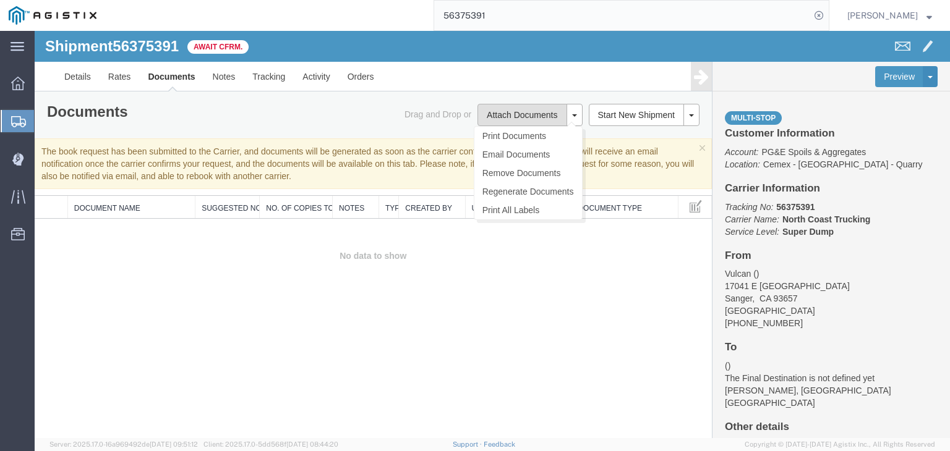
click at [509, 112] on button "Attach Documents" at bounding box center [521, 115] width 89 height 22
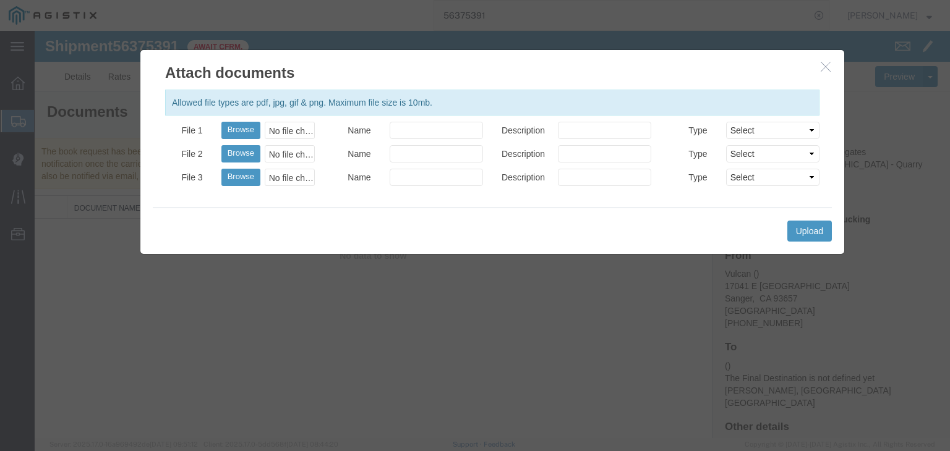
click at [293, 127] on div "No file chosen" at bounding box center [290, 130] width 50 height 17
type input "C:\fakepath\08.04.25 PGE 1625188-56375391 JGT.pdf"
click at [411, 129] on input "Name" at bounding box center [436, 130] width 93 height 17
type input "Freight Bill and Weight Ticket"
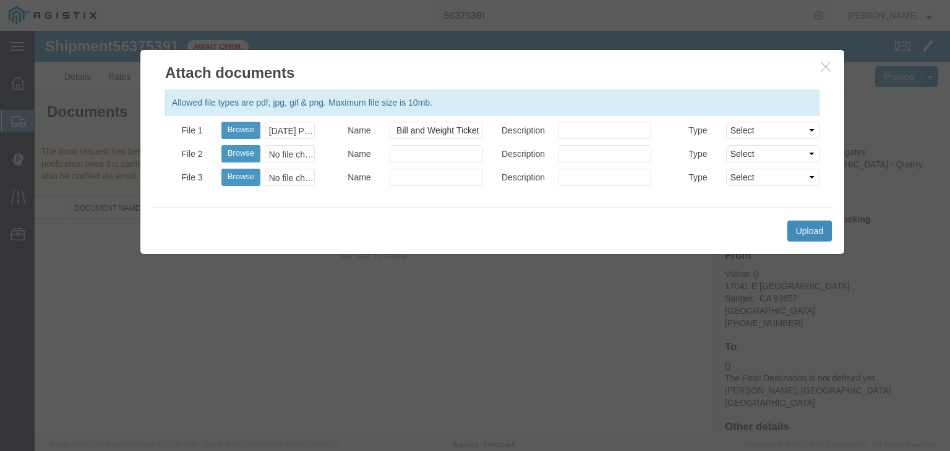
click at [797, 234] on button "Upload" at bounding box center [809, 231] width 45 height 21
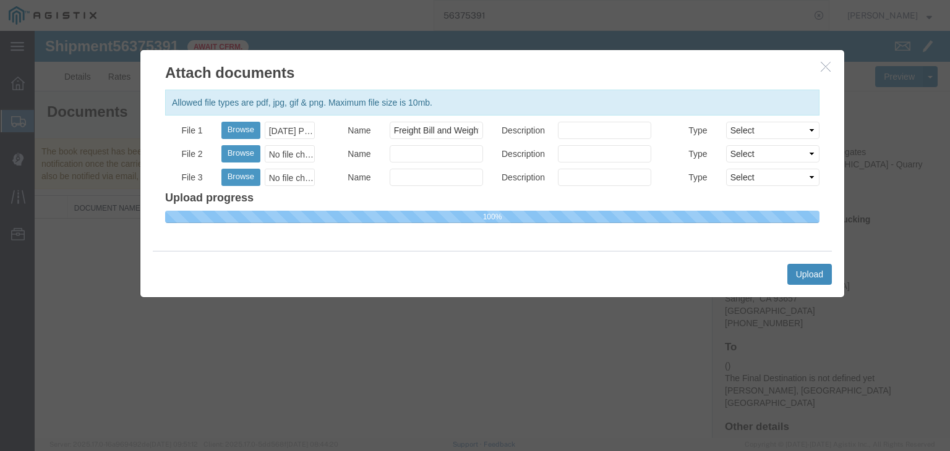
select select
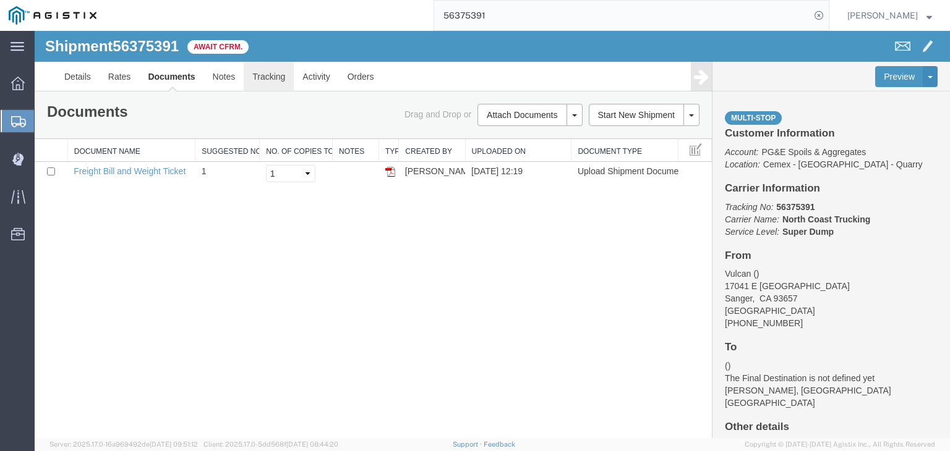
click at [257, 83] on link "Tracking" at bounding box center [269, 77] width 50 height 30
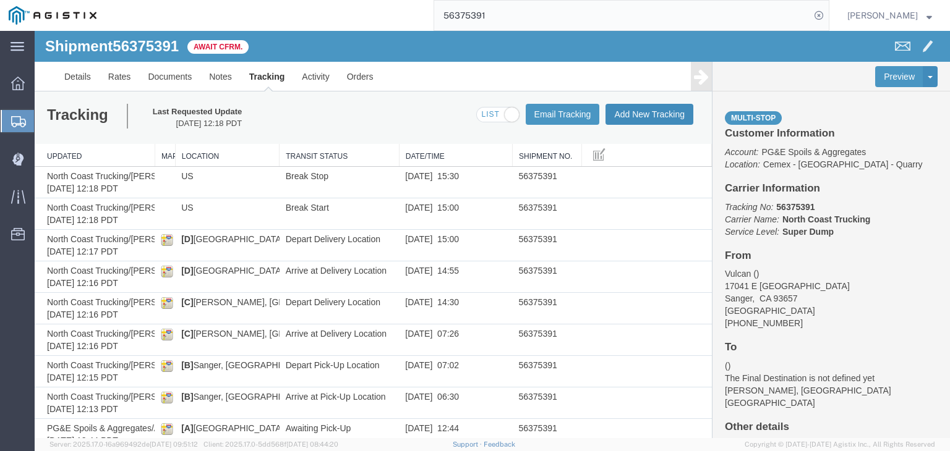
click at [618, 123] on button "Add New Tracking" at bounding box center [649, 114] width 88 height 21
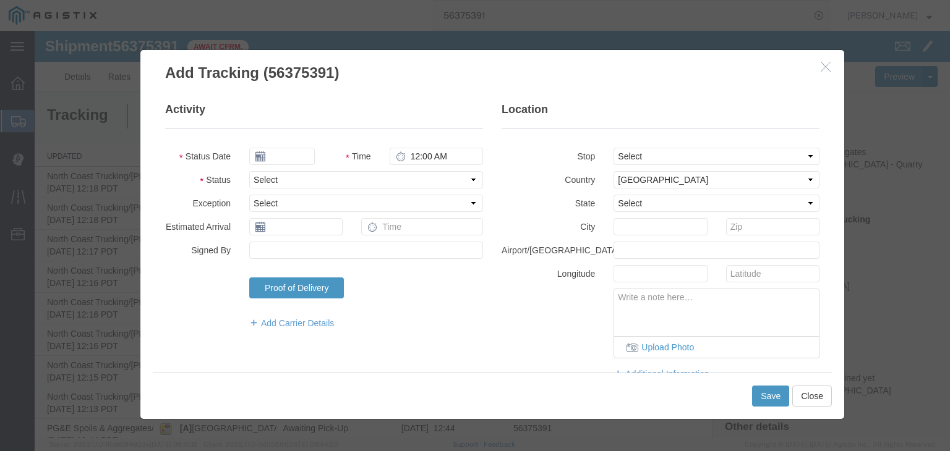
type input "08/18/2025"
type input "1:00 PM"
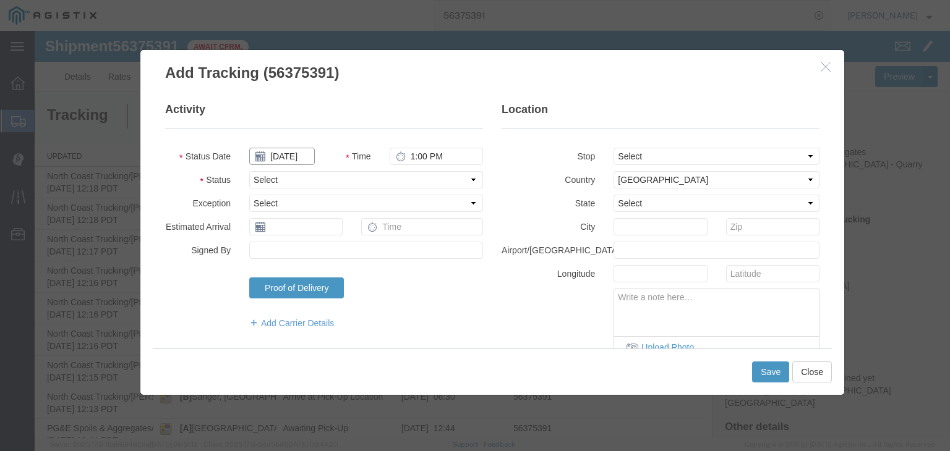
click at [284, 153] on input "08/18/2025" at bounding box center [282, 156] width 66 height 17
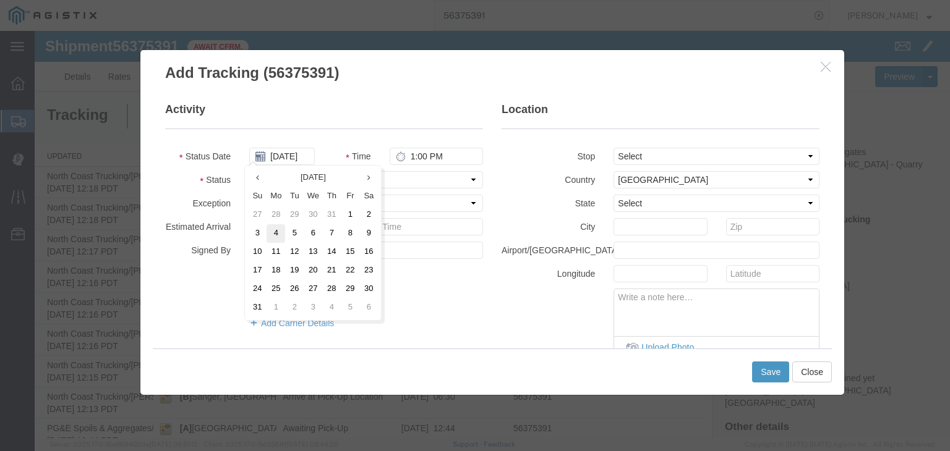
click at [277, 231] on td "4" at bounding box center [276, 234] width 19 height 19
type input "08/04/2025"
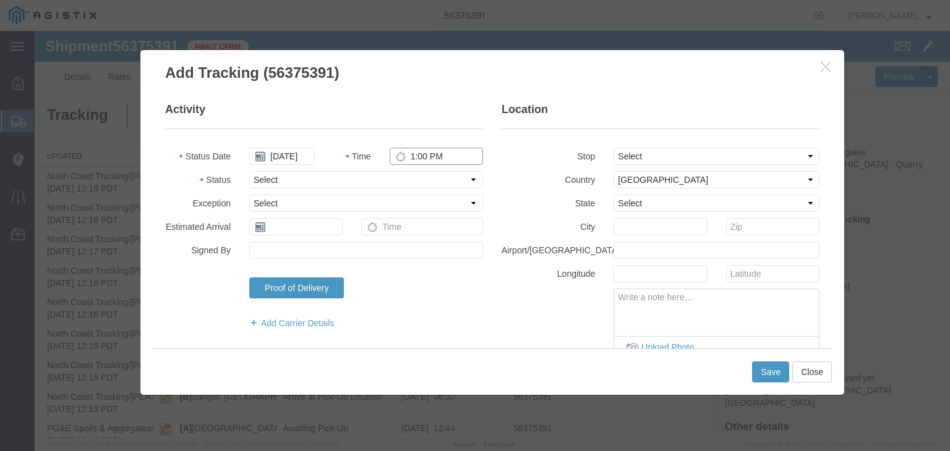
click at [418, 160] on input "1:00 PM" at bounding box center [436, 156] width 93 height 17
type input "4:00 PM"
click at [343, 187] on select "Select Arrival Notice Available Arrival Notice Imported Arrive at Delivery Loca…" at bounding box center [366, 179] width 234 height 17
select select "DELIVRED"
click at [249, 171] on select "Select Arrival Notice Available Arrival Notice Imported Arrive at Delivery Loca…" at bounding box center [366, 179] width 234 height 17
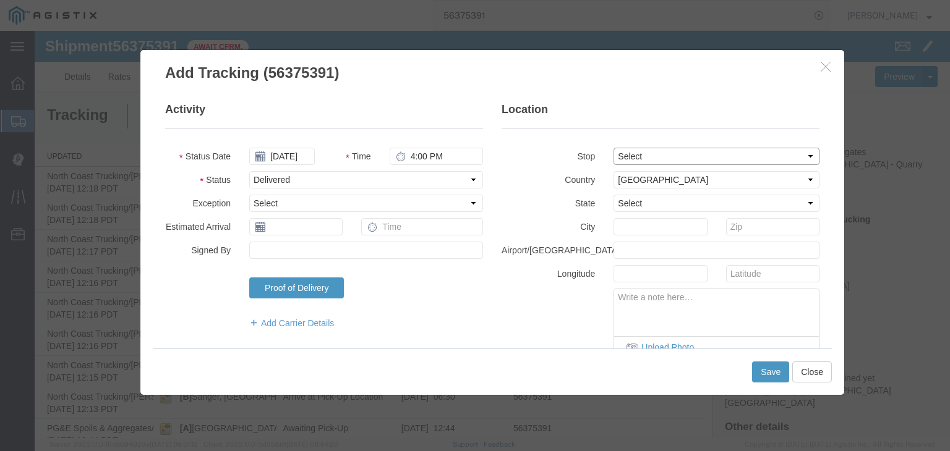
drag, startPoint x: 631, startPoint y: 156, endPoint x: 634, endPoint y: 163, distance: 7.5
click at [631, 157] on select "Select From: 17041 E Kings Canyon, Sanger, CA, 93657, US Stop 2: 3930 De Wolf A…" at bounding box center [717, 156] width 206 height 17
select select "{"pickupDeliveryInfoId": "122034401","pickupOrDelivery": "P","stopNum": "1","lo…"
click at [614, 148] on select "Select From: 17041 E Kings Canyon, Sanger, CA, 93657, US Stop 2: 3930 De Wolf A…" at bounding box center [717, 156] width 206 height 17
select select "CA"
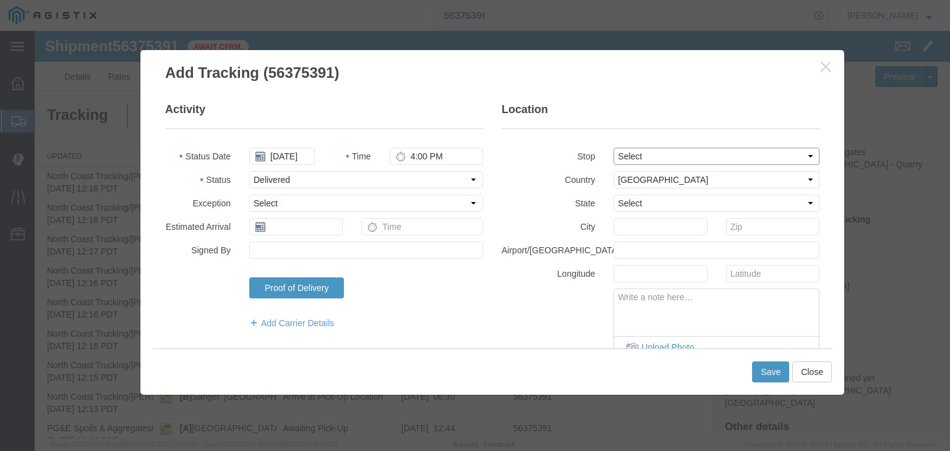
type input "Sanger"
click at [661, 312] on textarea at bounding box center [716, 309] width 205 height 41
click at [703, 304] on textarea at bounding box center [716, 309] width 205 height 41
paste textarea "Point of origin: time ends at original starting point empty."
type textarea "Point of origin: time ends at original starting point empty."
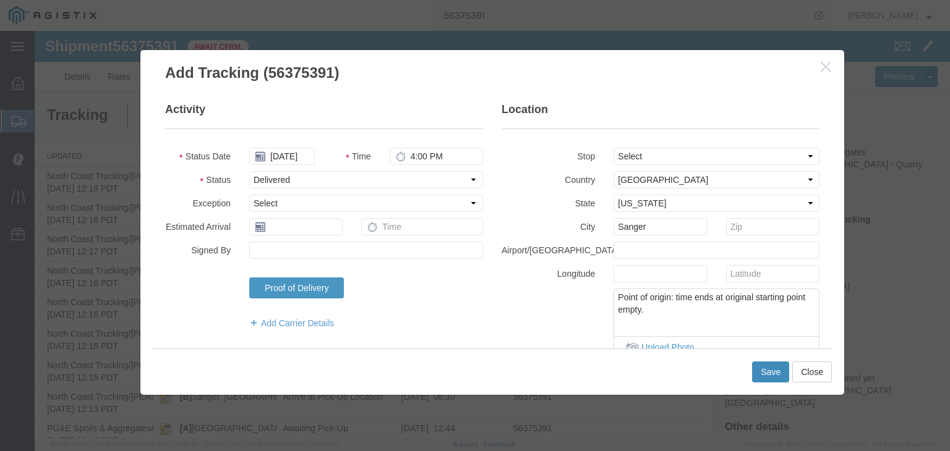
click at [759, 374] on button "Save" at bounding box center [770, 372] width 37 height 21
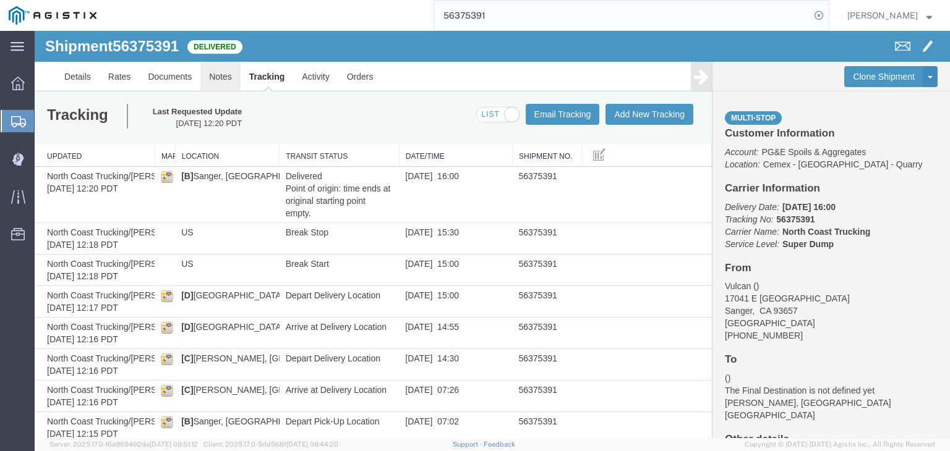
click at [221, 72] on link "Notes" at bounding box center [220, 77] width 40 height 30
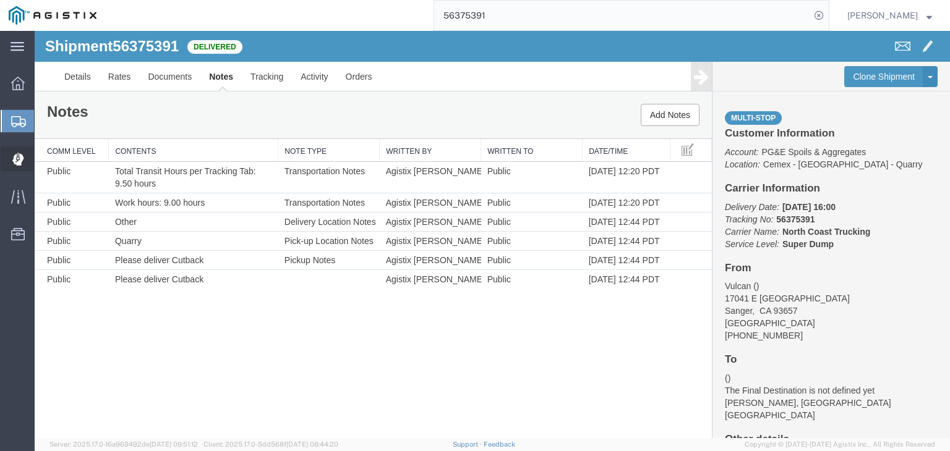
click at [12, 156] on icon at bounding box center [18, 159] width 12 height 13
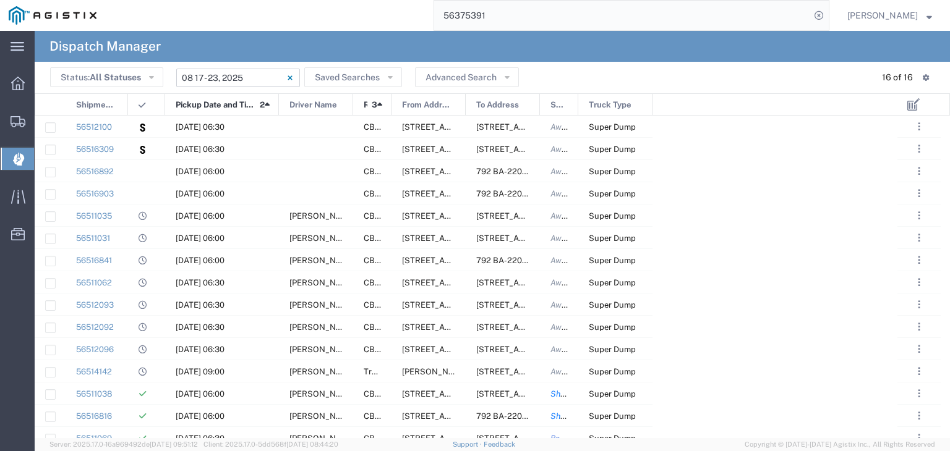
click at [233, 74] on input "08/17/2025 - 08/23/2025" at bounding box center [238, 78] width 124 height 19
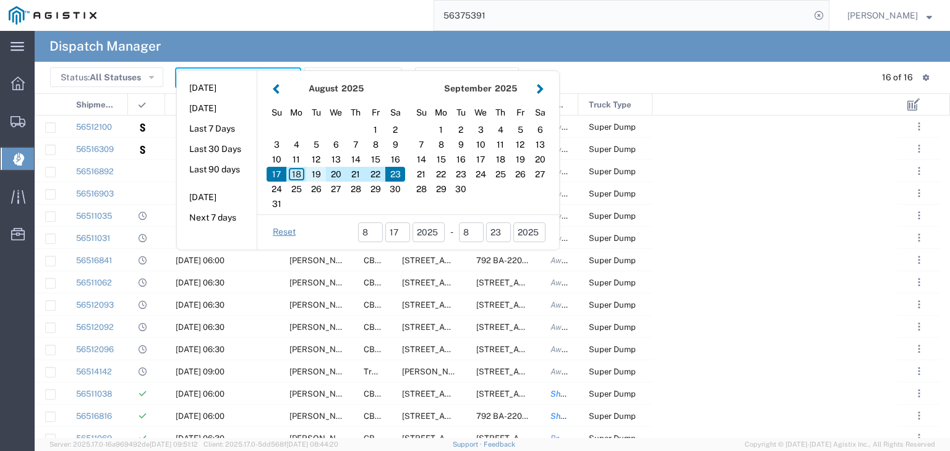
click at [313, 178] on div "19" at bounding box center [316, 174] width 20 height 15
type input "08/19/2025"
type input "08/19/2025 - 08/19/2025"
